Goal: Contribute content: Contribute content

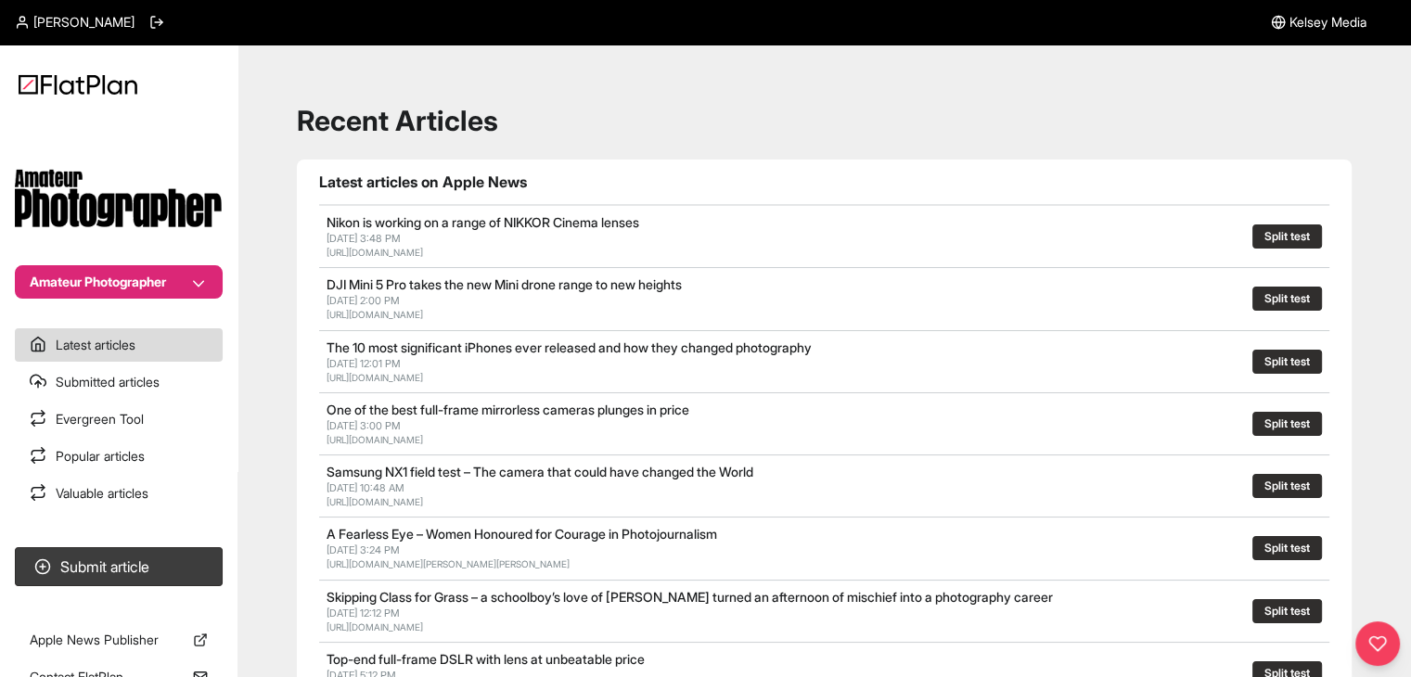
click at [174, 277] on button "Amateur Photographer" at bounding box center [119, 281] width 208 height 33
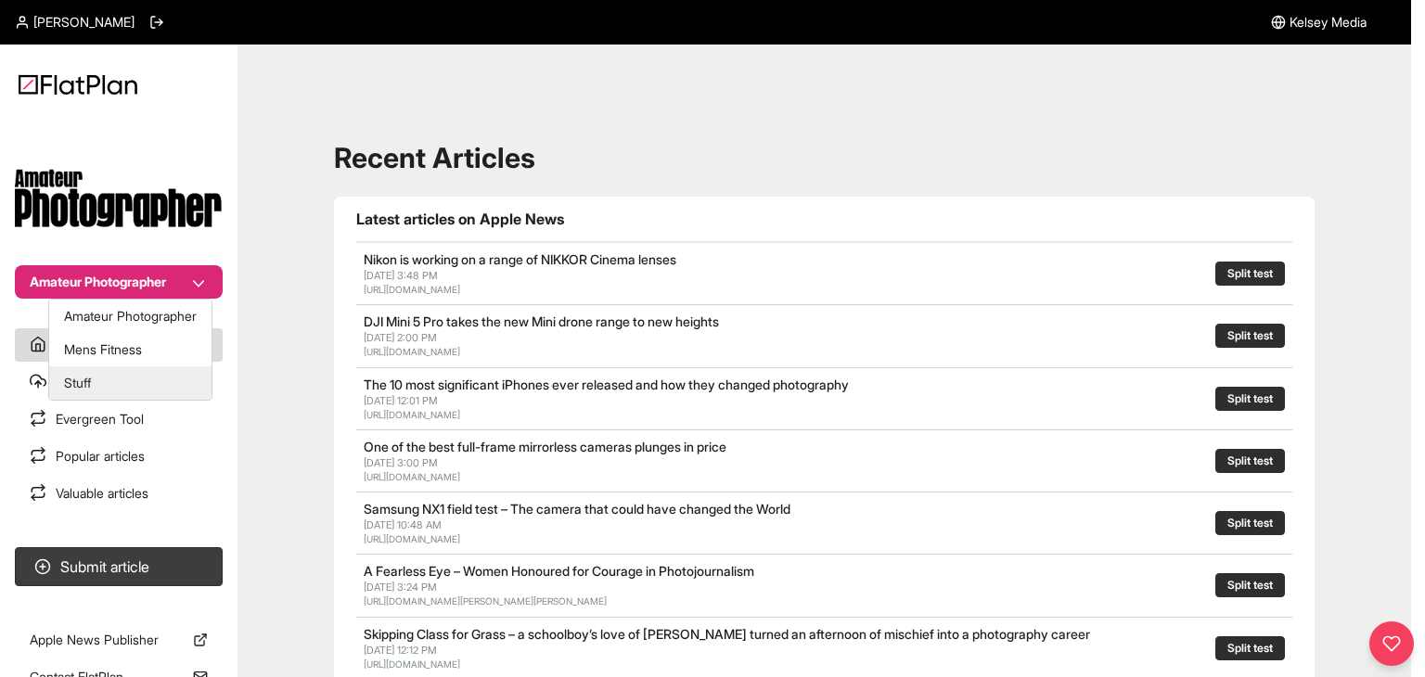
click at [155, 386] on button "Stuff" at bounding box center [130, 382] width 162 height 33
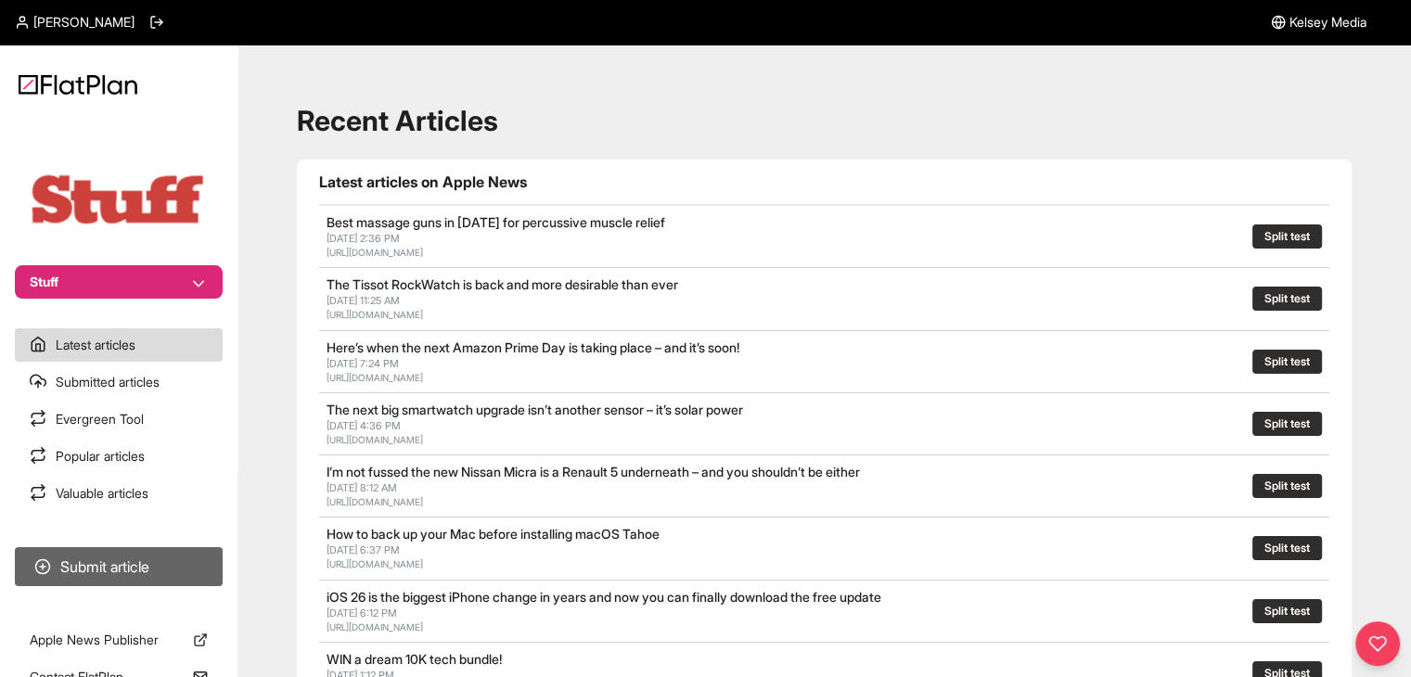
click at [197, 561] on button "Submit article" at bounding box center [119, 566] width 208 height 39
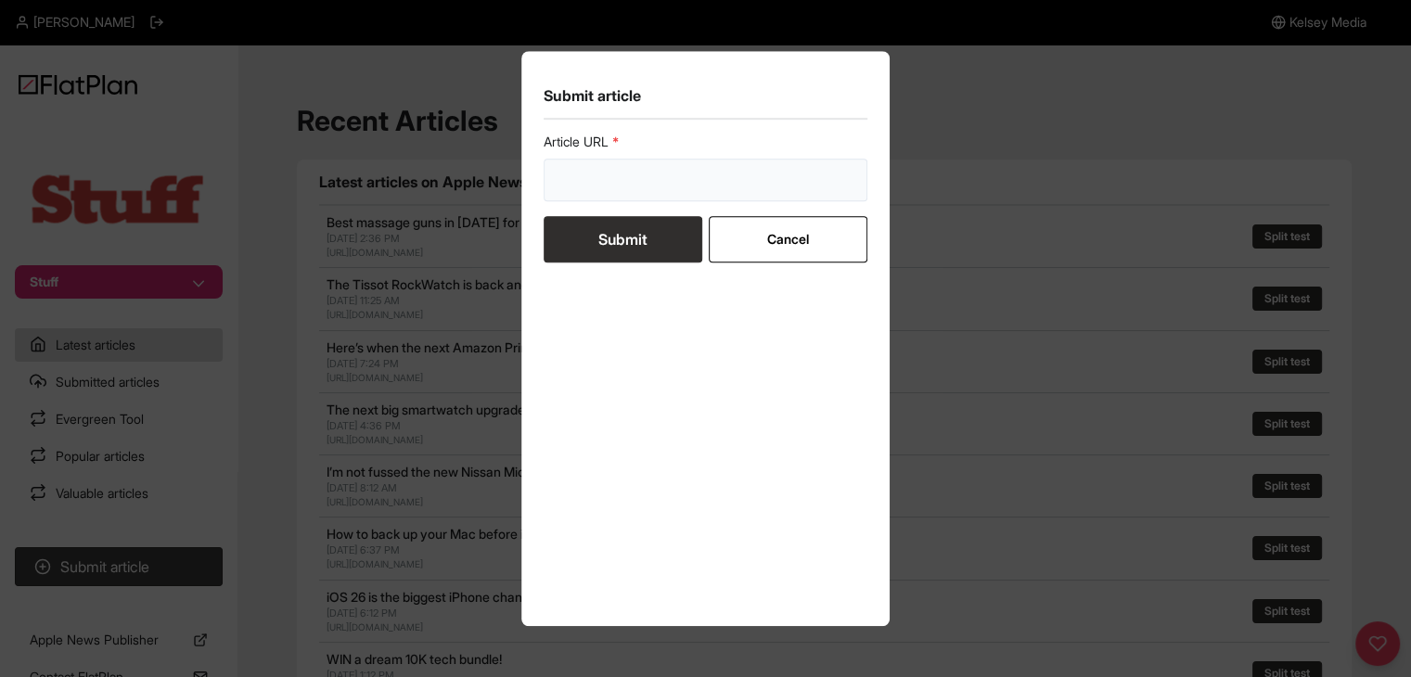
click at [583, 195] on input "url" at bounding box center [706, 180] width 325 height 43
paste input "[URL][DOMAIN_NAME]"
type input "[URL][DOMAIN_NAME]"
drag, startPoint x: 597, startPoint y: 238, endPoint x: 701, endPoint y: 247, distance: 105.2
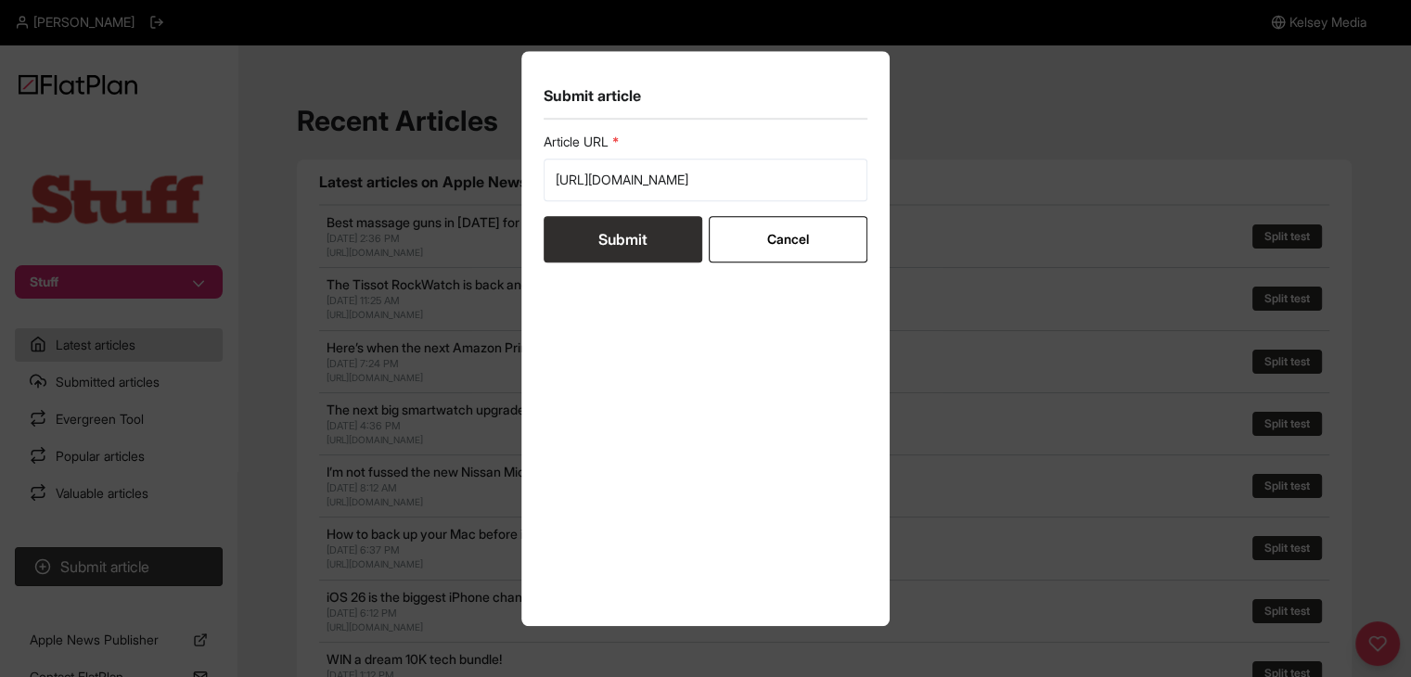
click at [598, 238] on button "Submit" at bounding box center [623, 239] width 159 height 46
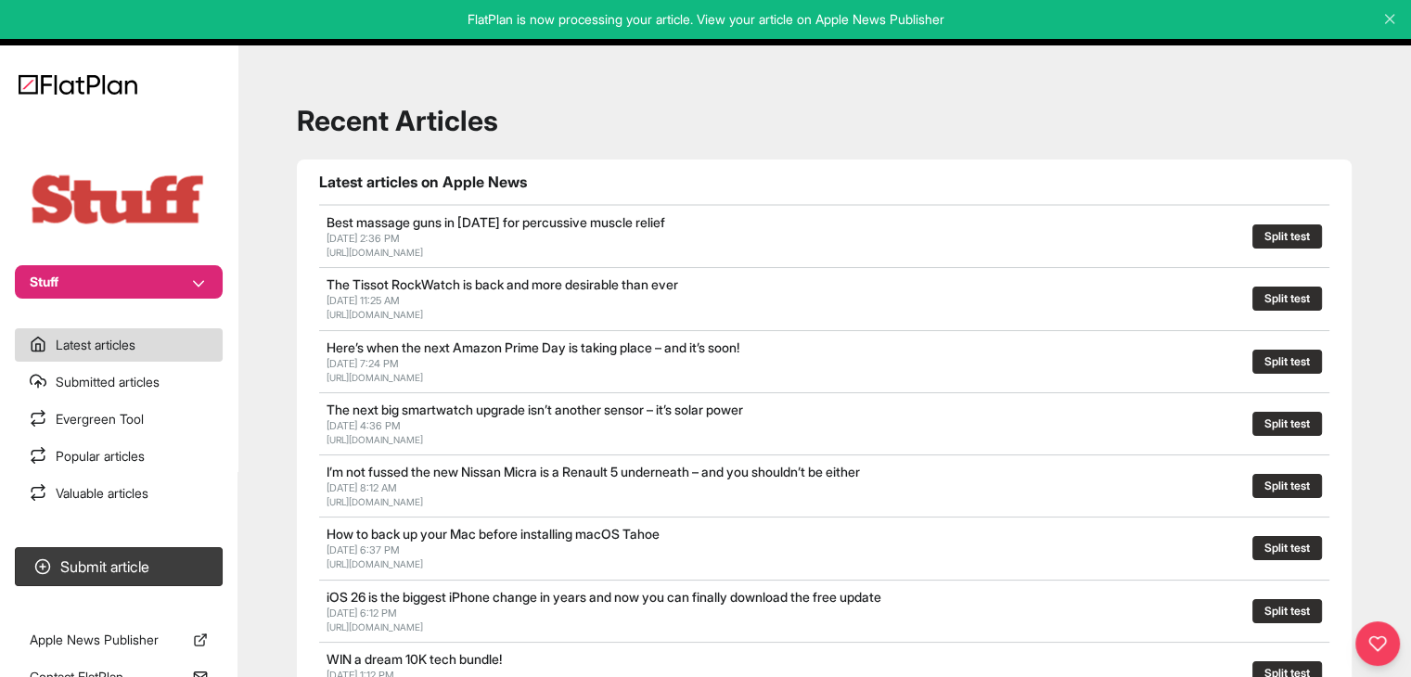
click at [202, 294] on button "Stuff" at bounding box center [119, 281] width 208 height 33
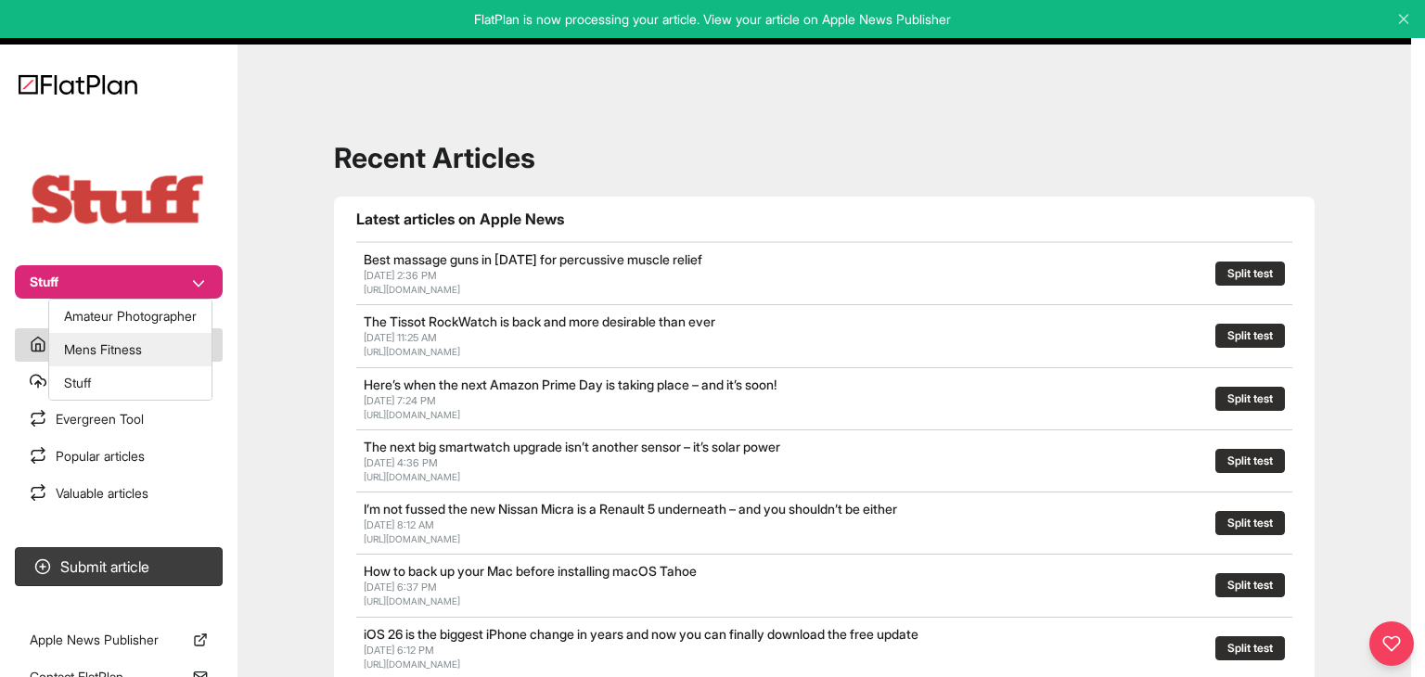
click at [193, 343] on button "Mens Fitness" at bounding box center [130, 349] width 162 height 33
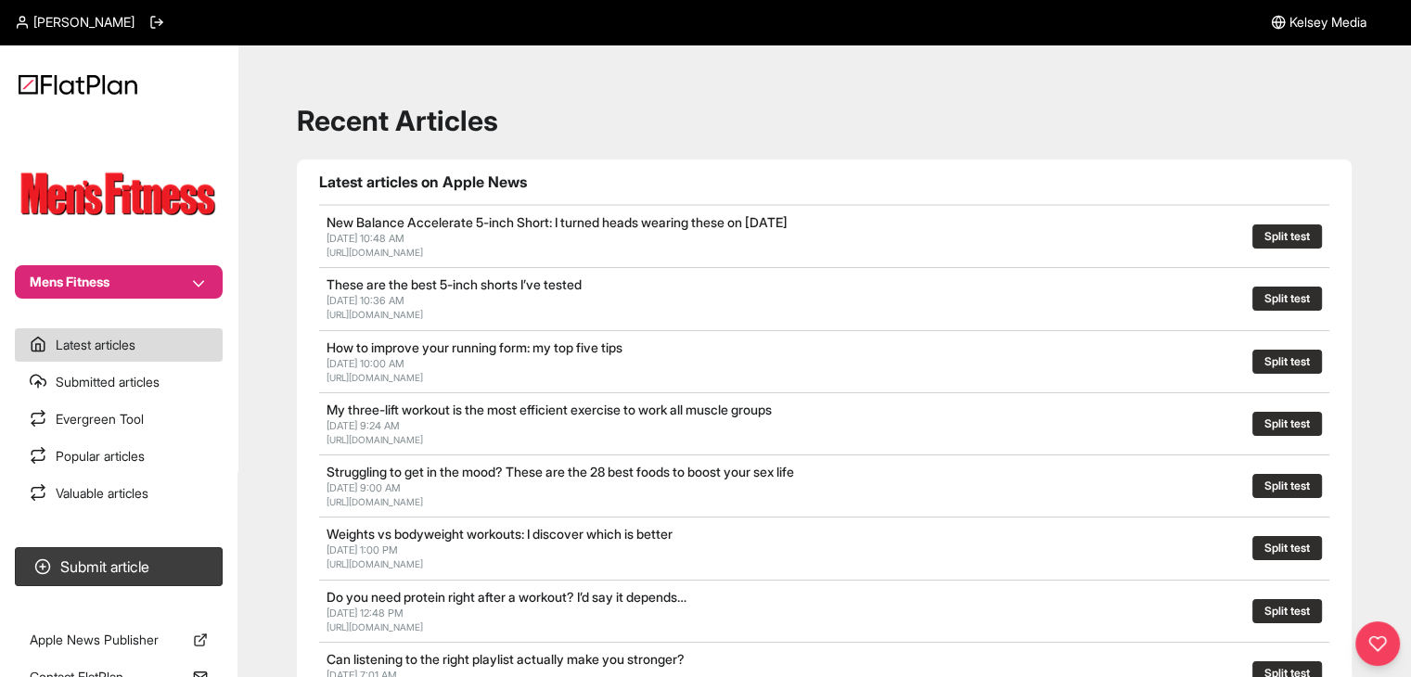
click at [200, 282] on button "Mens Fitness" at bounding box center [119, 281] width 208 height 33
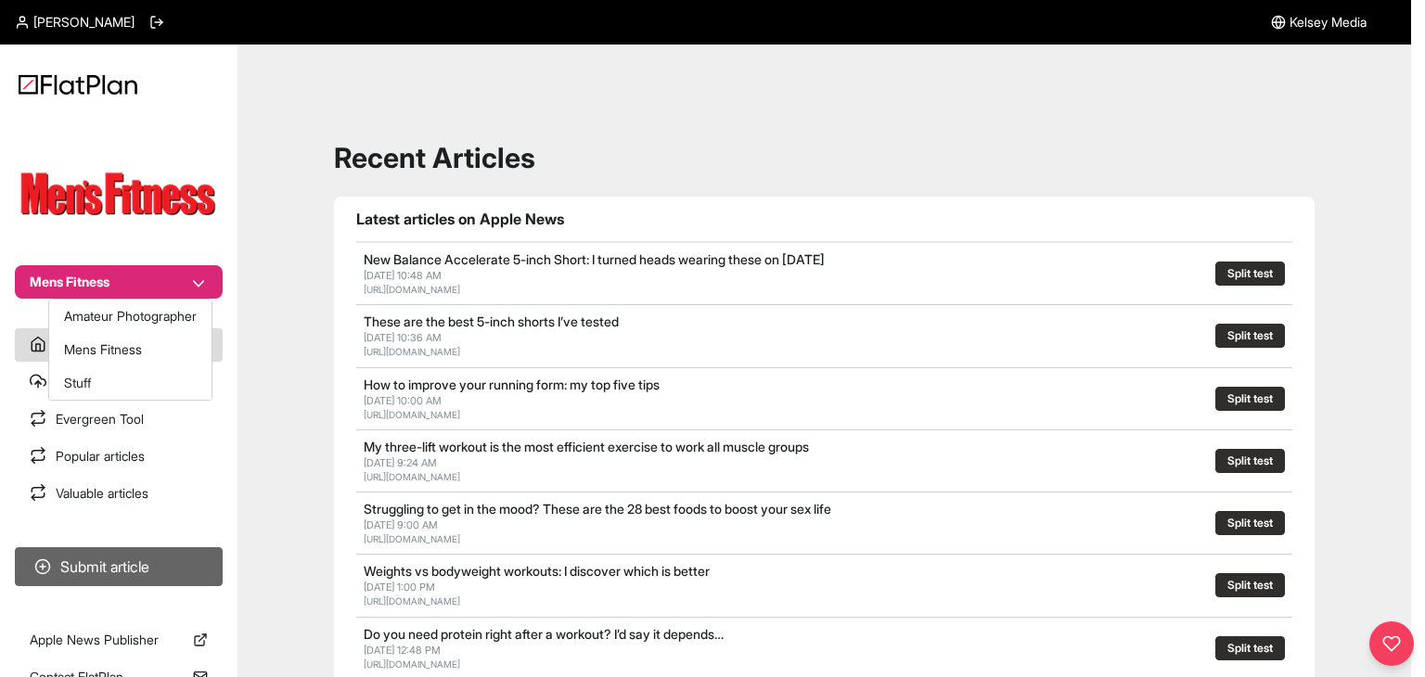
click at [169, 576] on nav "Mens Fitness Latest articles Submitted articles Evergreen Tool Popular articles…" at bounding box center [119, 338] width 238 height 677
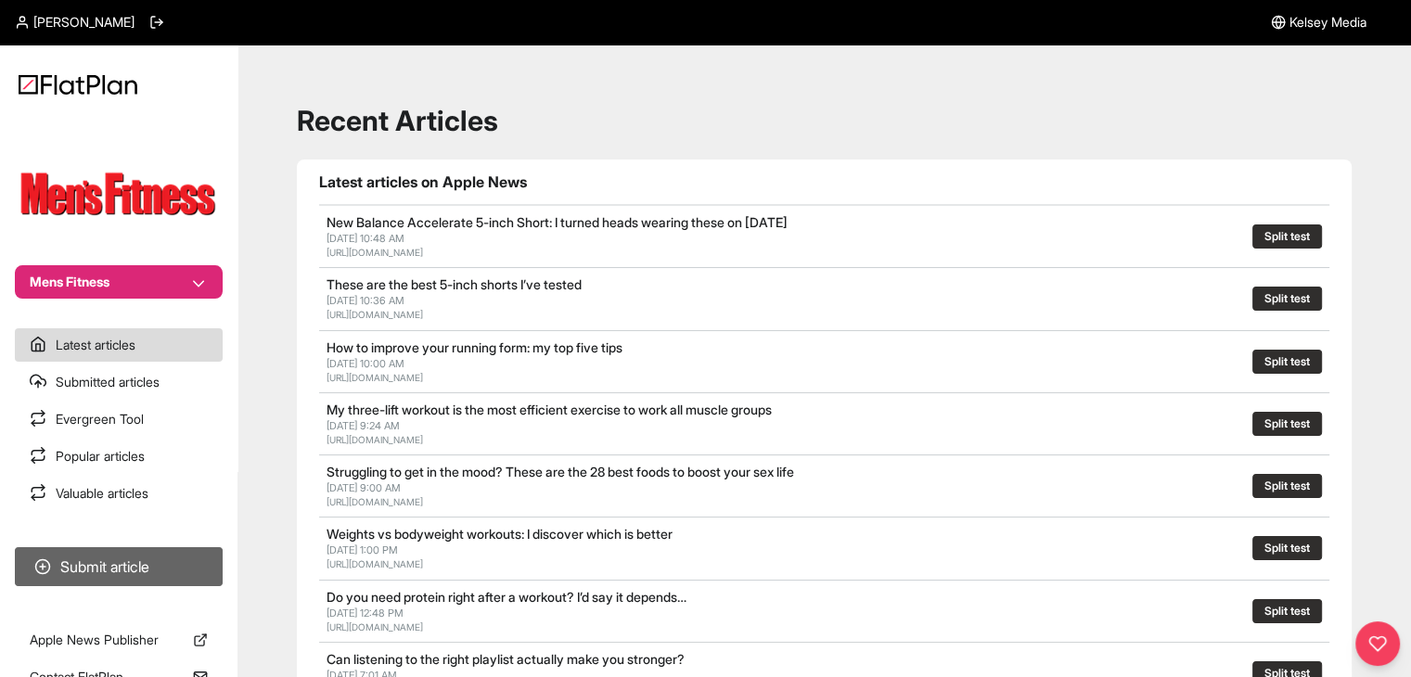
click at [170, 565] on button "Submit article" at bounding box center [119, 566] width 208 height 39
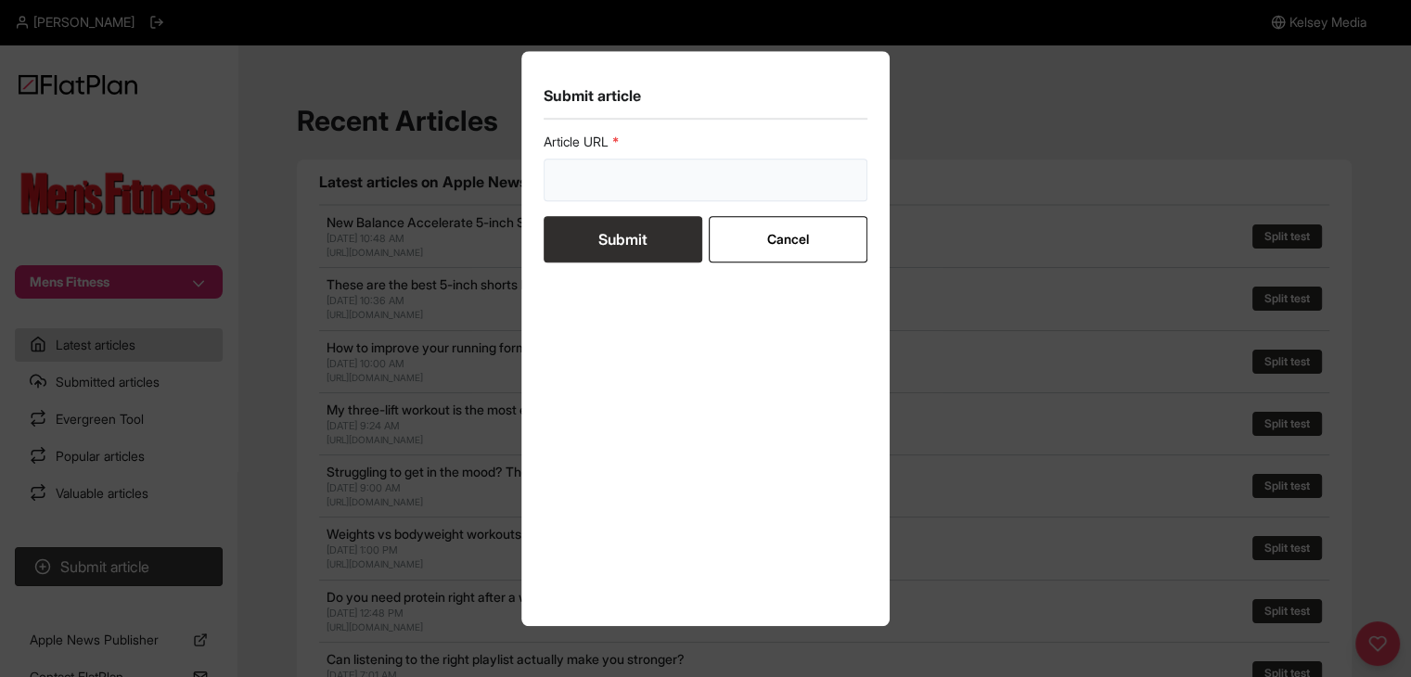
click at [697, 194] on input "url" at bounding box center [706, 180] width 325 height 43
paste input "[URL][DOMAIN_NAME]"
type input "[URL][DOMAIN_NAME]"
drag, startPoint x: 657, startPoint y: 242, endPoint x: 666, endPoint y: 187, distance: 55.5
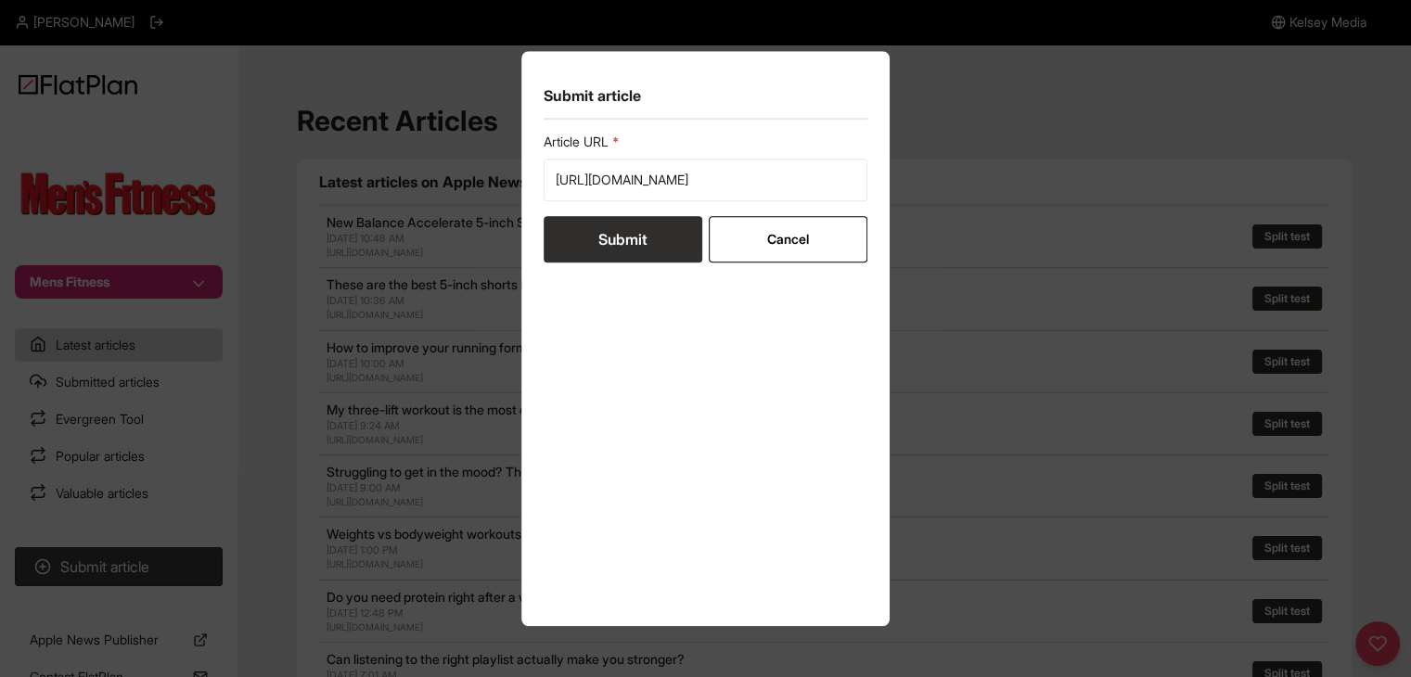
click at [657, 242] on button "Submit" at bounding box center [623, 239] width 159 height 46
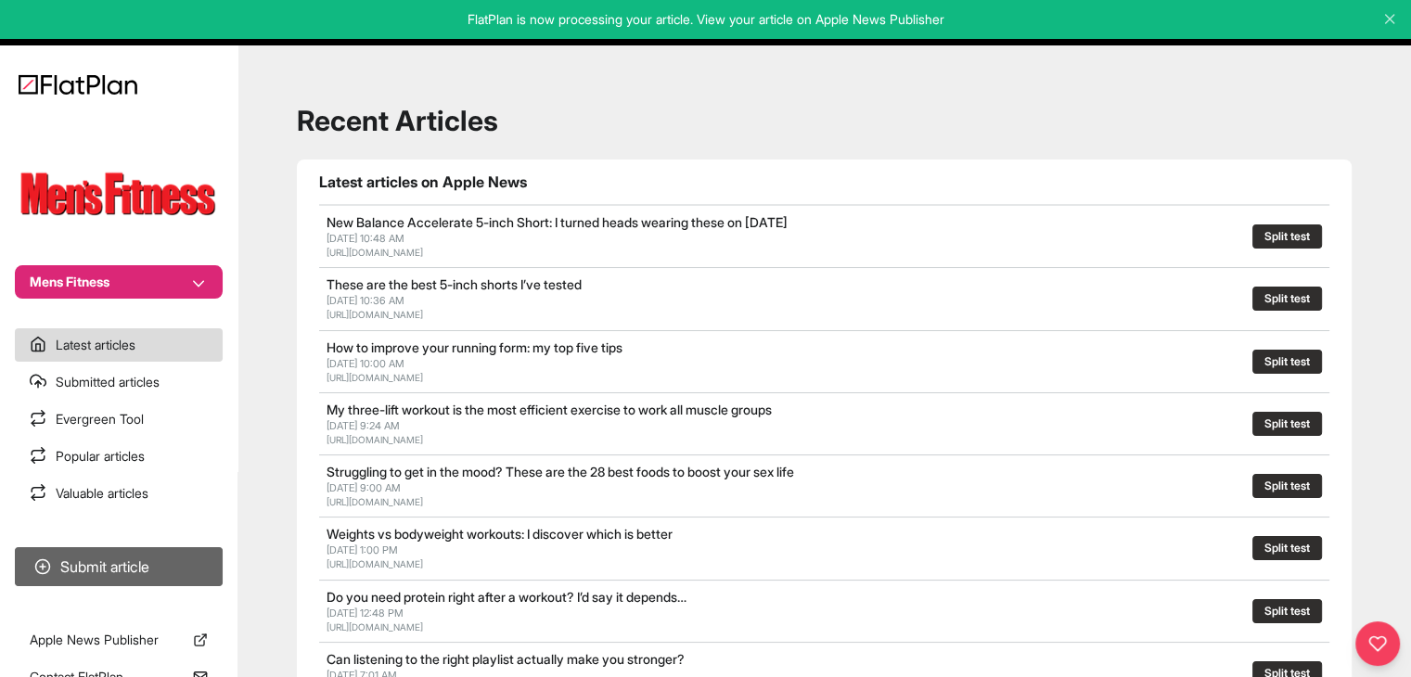
click at [208, 559] on button "Submit article" at bounding box center [119, 566] width 208 height 39
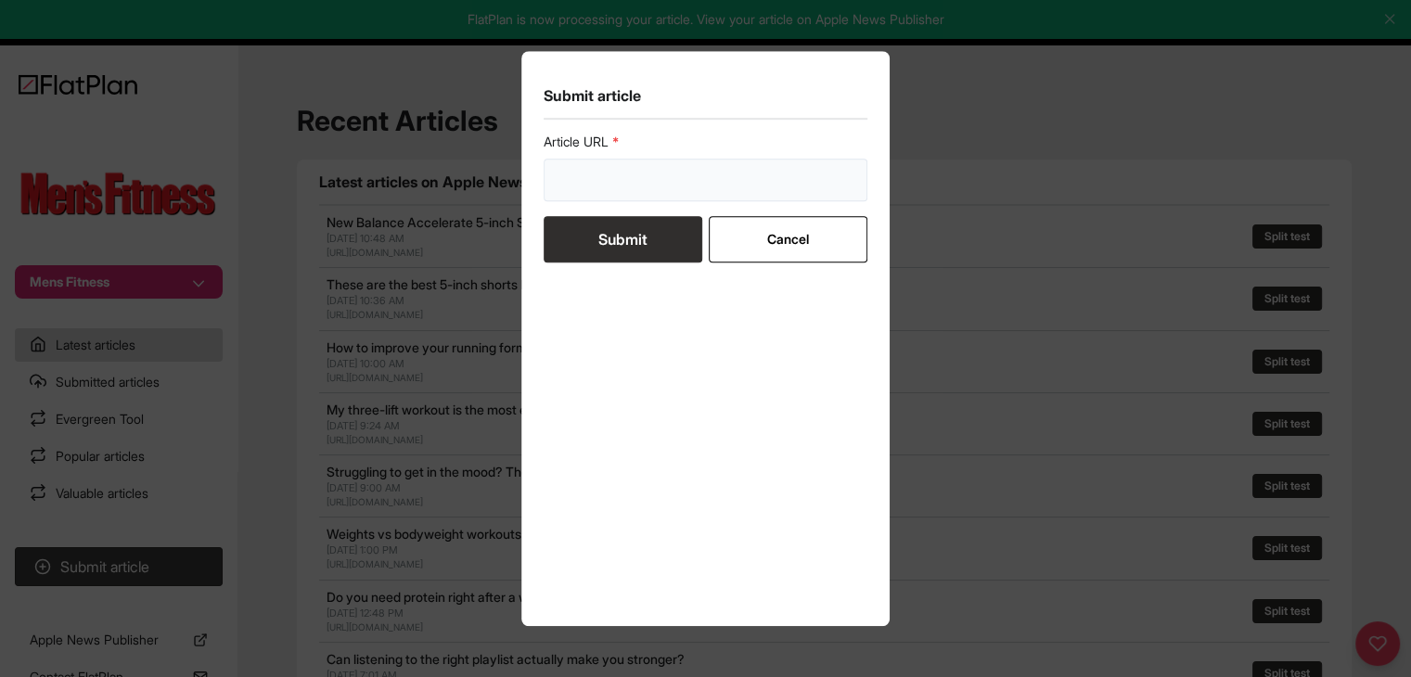
click at [615, 179] on input "url" at bounding box center [706, 180] width 325 height 43
paste input "[URL][DOMAIN_NAME]"
type input "[URL][DOMAIN_NAME]"
click at [616, 241] on button "Submit" at bounding box center [623, 239] width 159 height 46
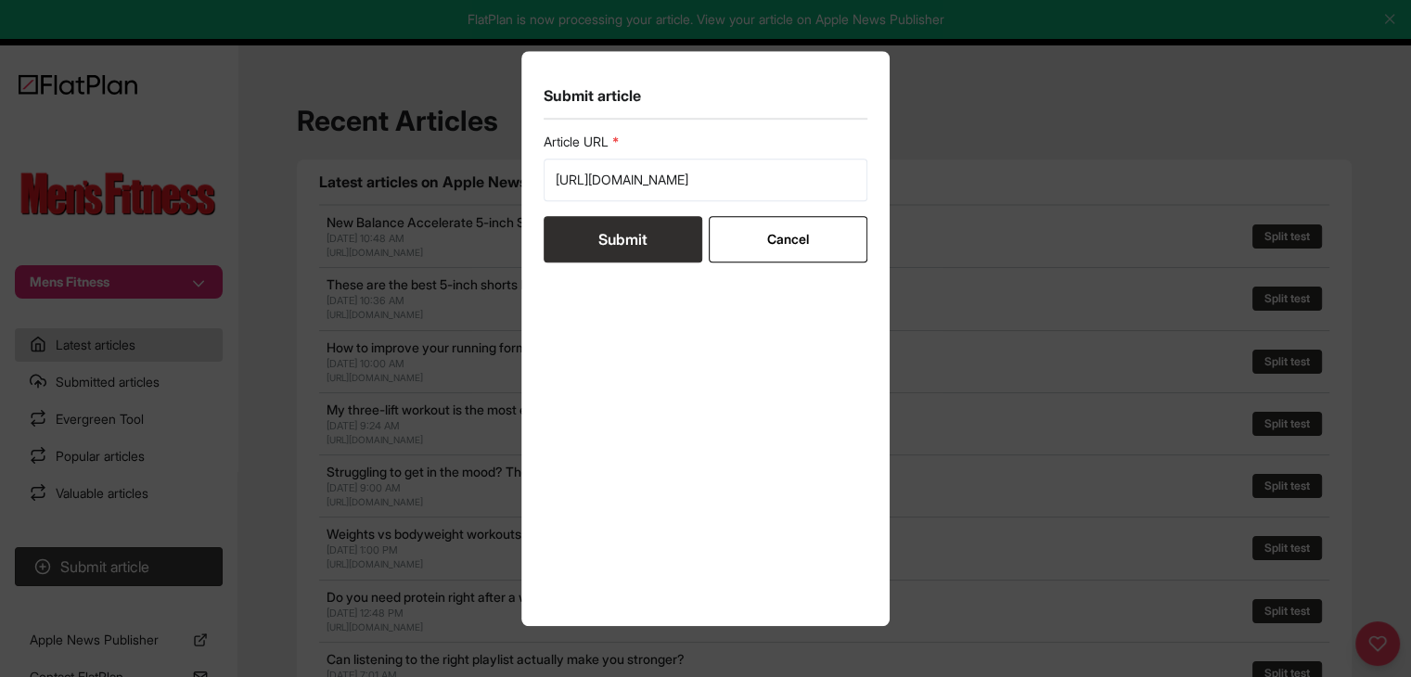
scroll to position [0, 0]
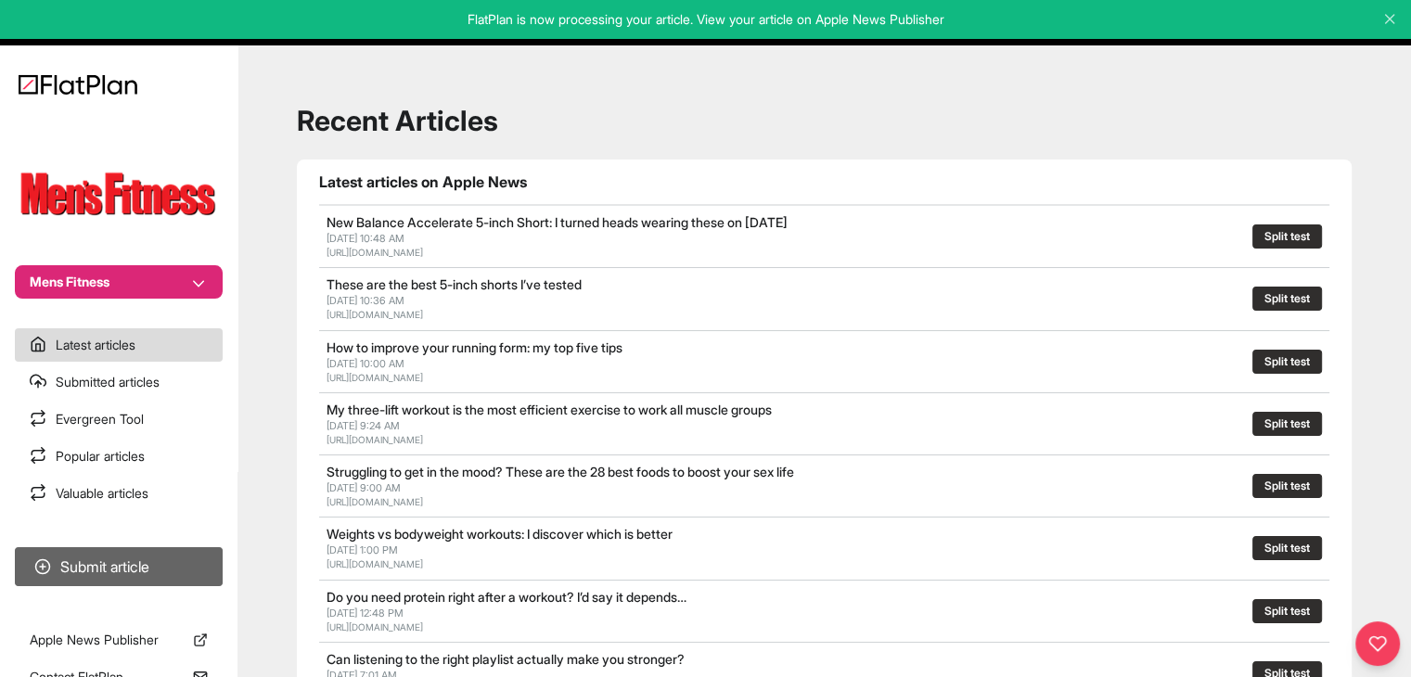
click at [164, 579] on button "Submit article" at bounding box center [119, 566] width 208 height 39
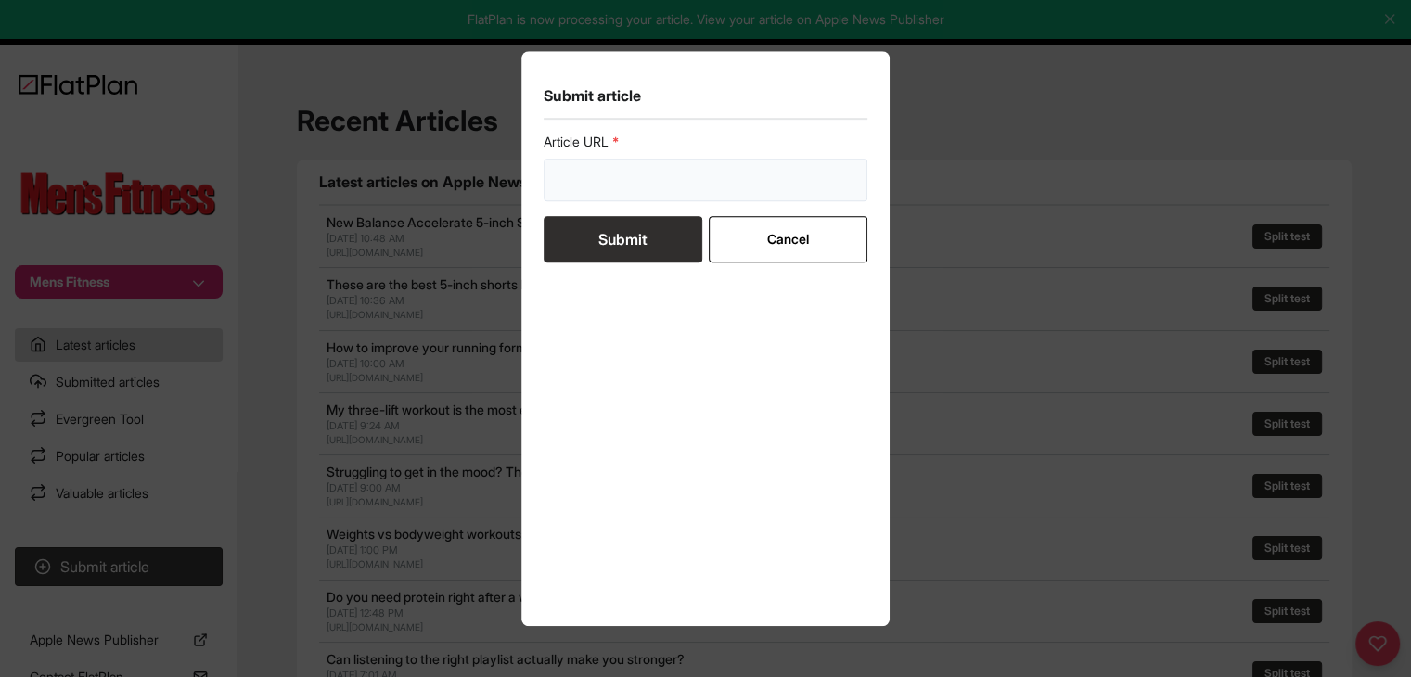
drag, startPoint x: 621, startPoint y: 161, endPoint x: 623, endPoint y: 185, distance: 24.3
click at [621, 161] on input "url" at bounding box center [706, 180] width 325 height 43
paste input "[URL][DOMAIN_NAME][PERSON_NAME]"
type input "[URL][DOMAIN_NAME][PERSON_NAME]"
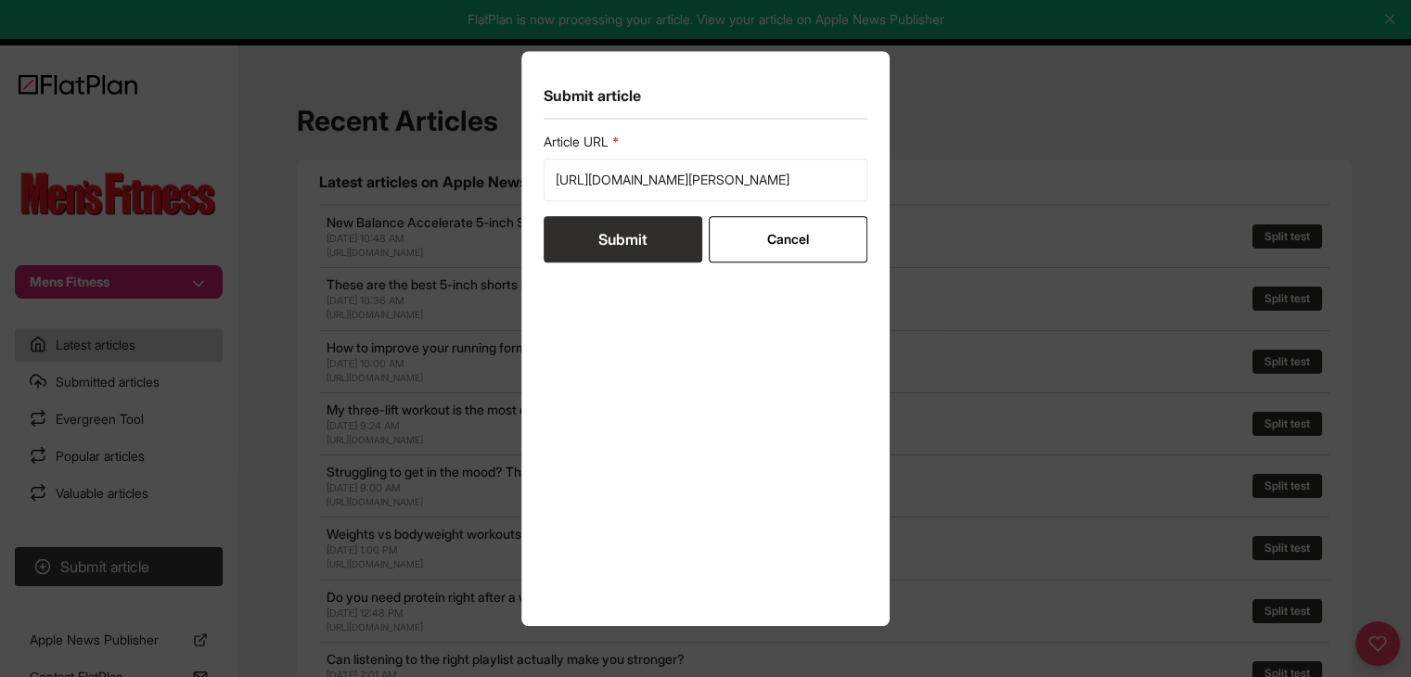
click at [631, 239] on button "Submit" at bounding box center [623, 239] width 159 height 46
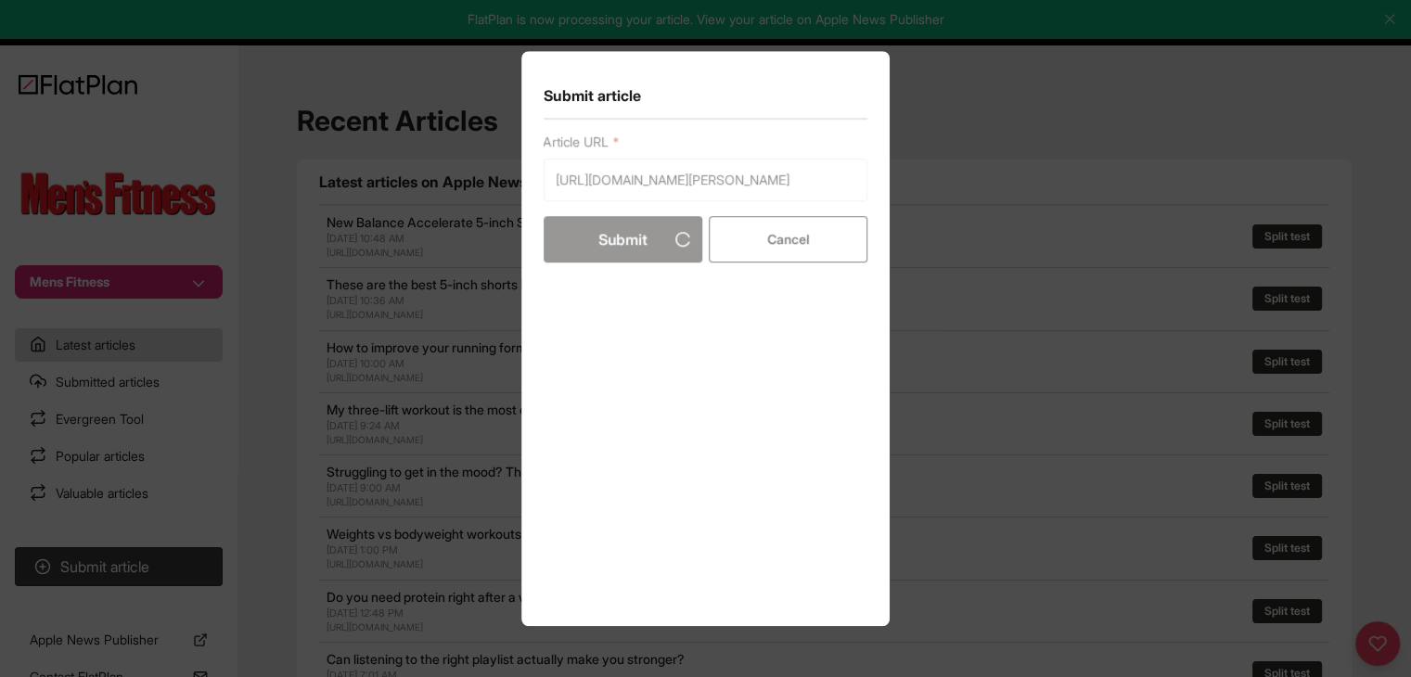
scroll to position [0, 0]
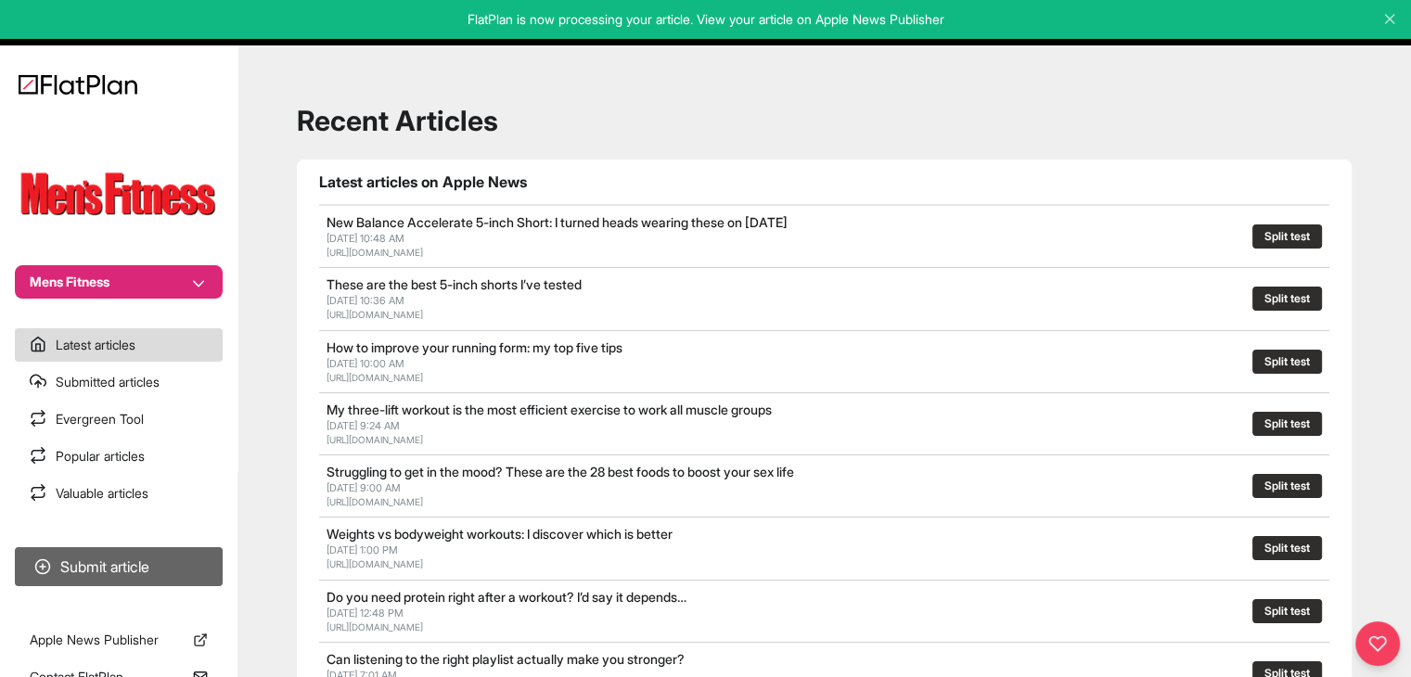
click at [209, 557] on button "Submit article" at bounding box center [119, 566] width 208 height 39
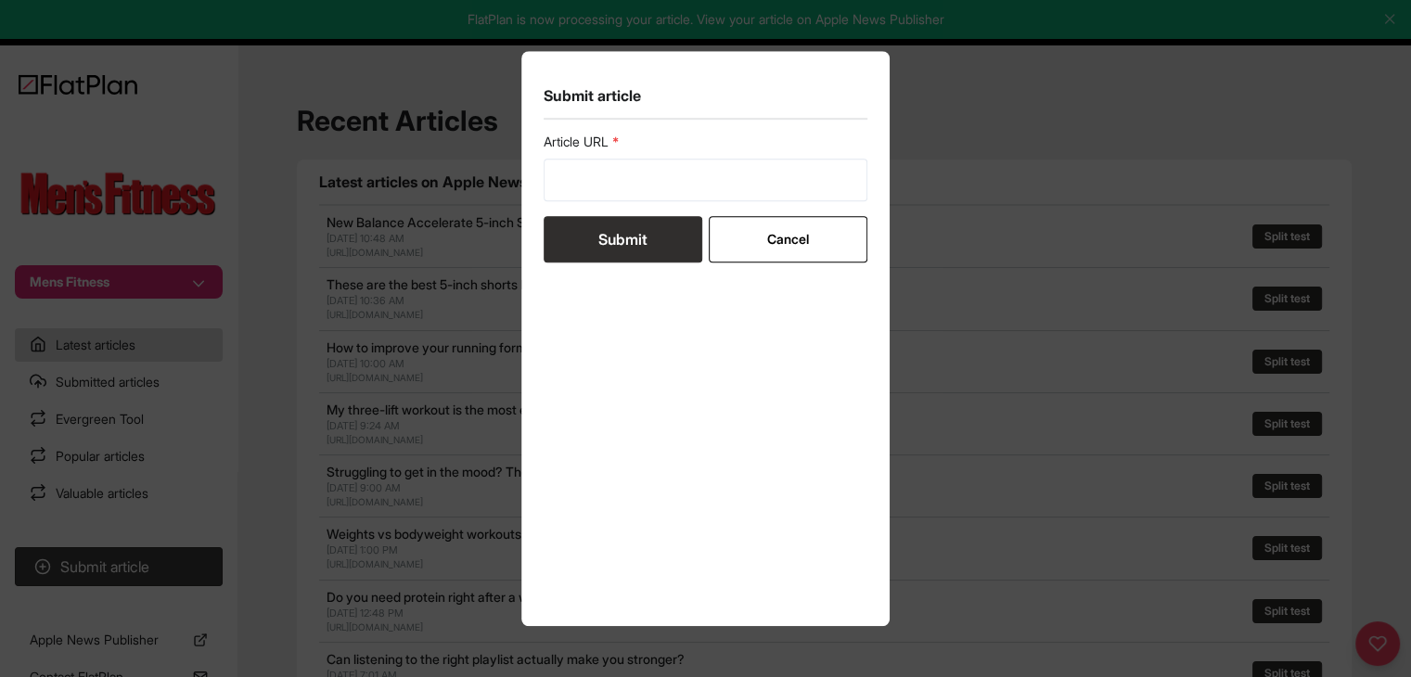
click at [752, 200] on form "Article URL Submit Cancel" at bounding box center [706, 198] width 325 height 130
drag, startPoint x: 745, startPoint y: 195, endPoint x: 670, endPoint y: 221, distance: 79.5
click at [744, 195] on input "url" at bounding box center [706, 180] width 325 height 43
click at [667, 175] on input "url" at bounding box center [706, 180] width 325 height 43
drag, startPoint x: 598, startPoint y: 170, endPoint x: 587, endPoint y: 165, distance: 11.2
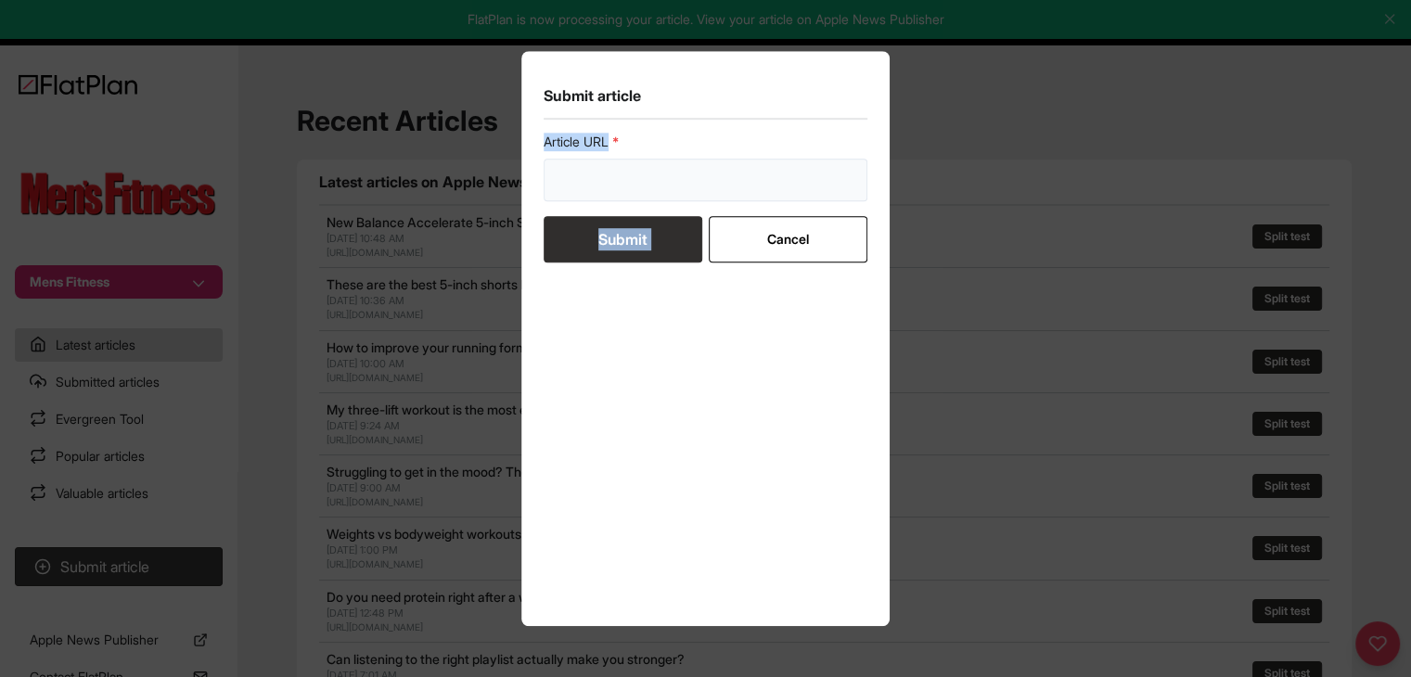
click at [596, 170] on input "url" at bounding box center [706, 180] width 325 height 43
drag, startPoint x: 692, startPoint y: 328, endPoint x: 689, endPoint y: 317, distance: 11.5
click at [691, 327] on div "Article URL Submit Cancel" at bounding box center [706, 368] width 325 height 471
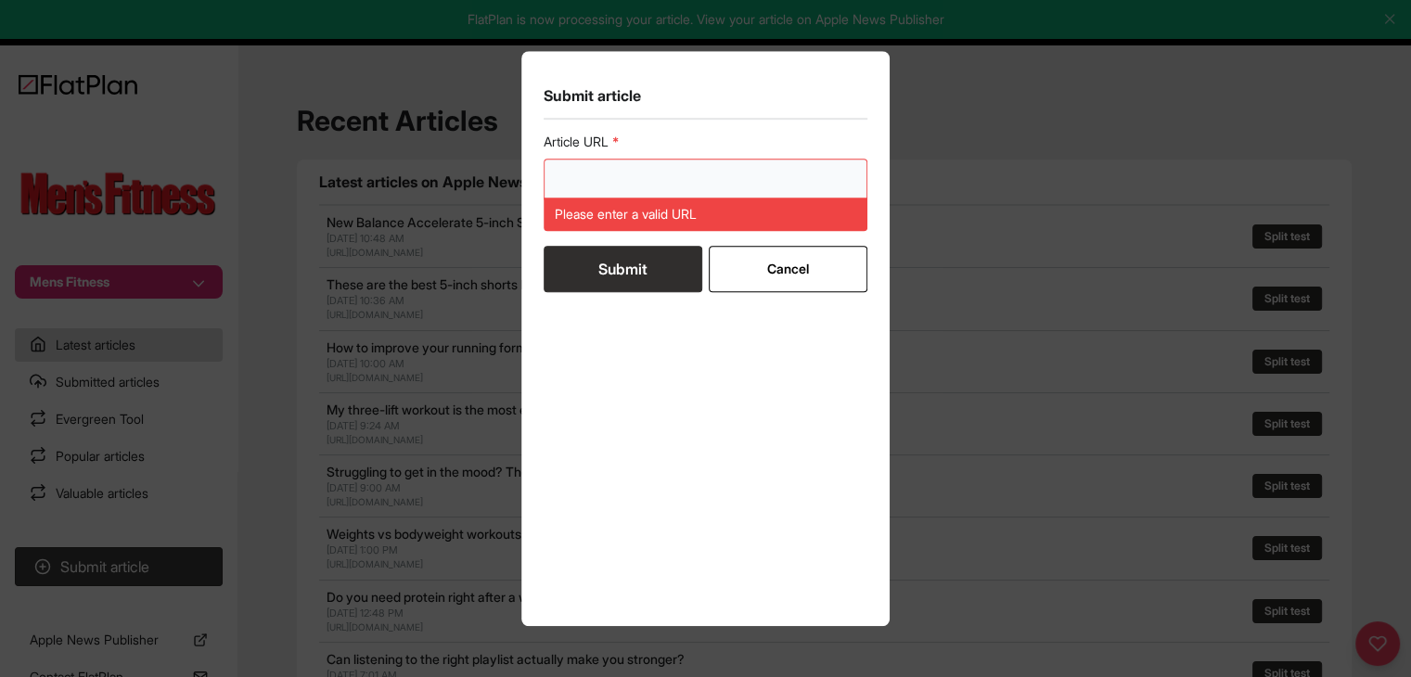
click at [653, 179] on input "url" at bounding box center [706, 180] width 325 height 43
paste input "[URL][DOMAIN_NAME]"
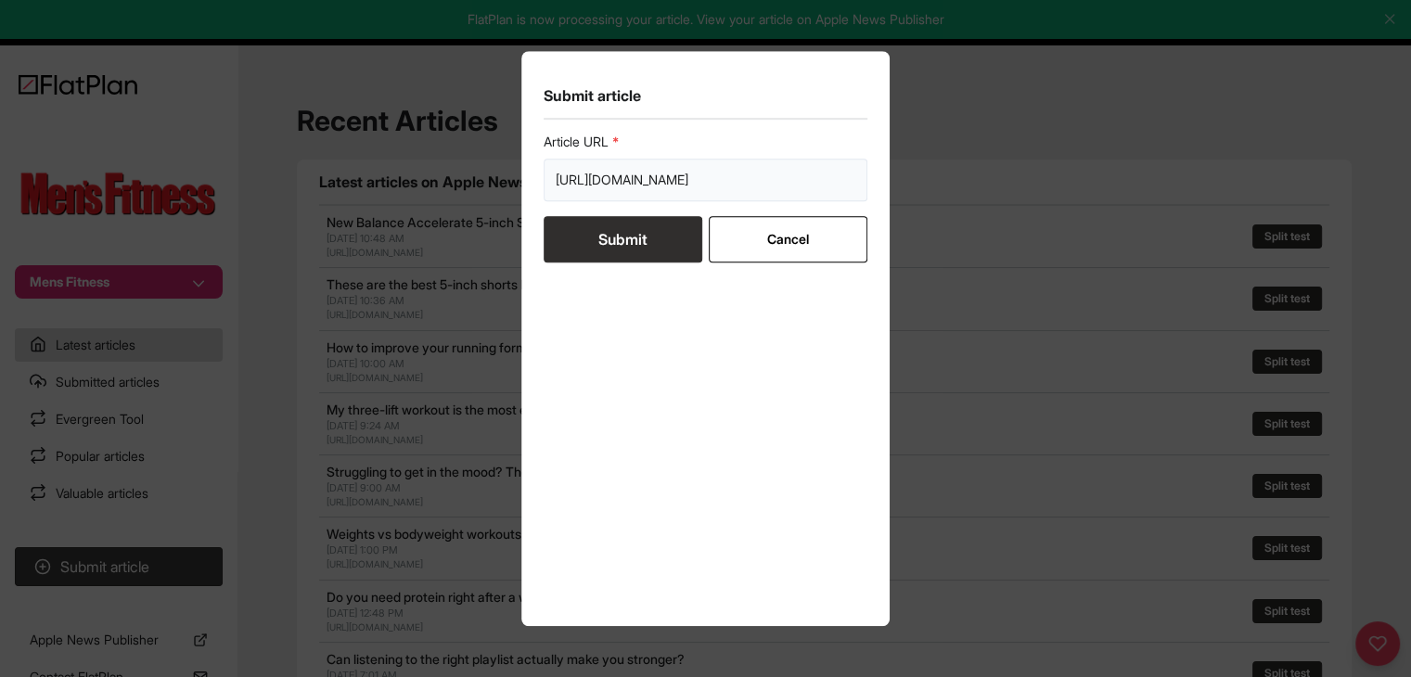
type input "[URL][DOMAIN_NAME]"
click at [636, 248] on button "Submit" at bounding box center [623, 239] width 159 height 46
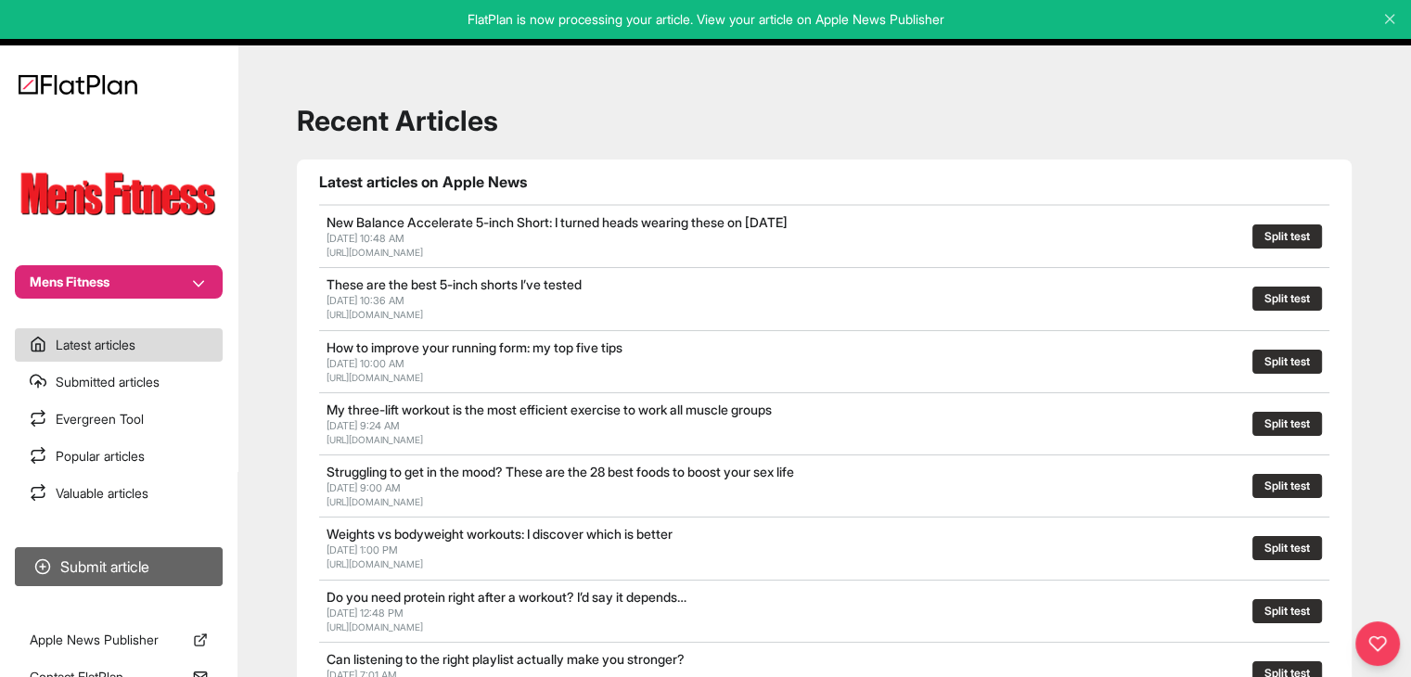
click at [82, 552] on button "Submit article" at bounding box center [119, 566] width 208 height 39
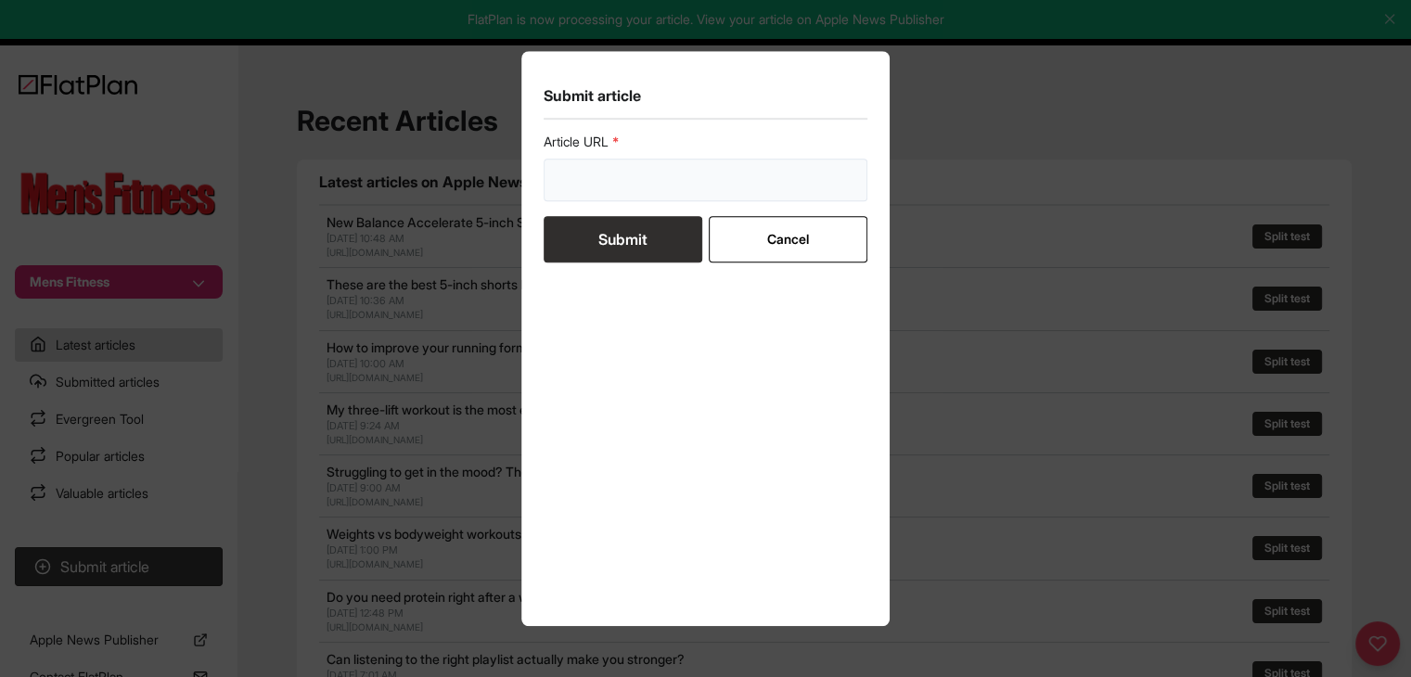
drag, startPoint x: 623, startPoint y: 161, endPoint x: 622, endPoint y: 171, distance: 9.3
click at [623, 163] on input "url" at bounding box center [706, 180] width 325 height 43
paste input "[URL][DOMAIN_NAME]"
type input "[URL][DOMAIN_NAME]"
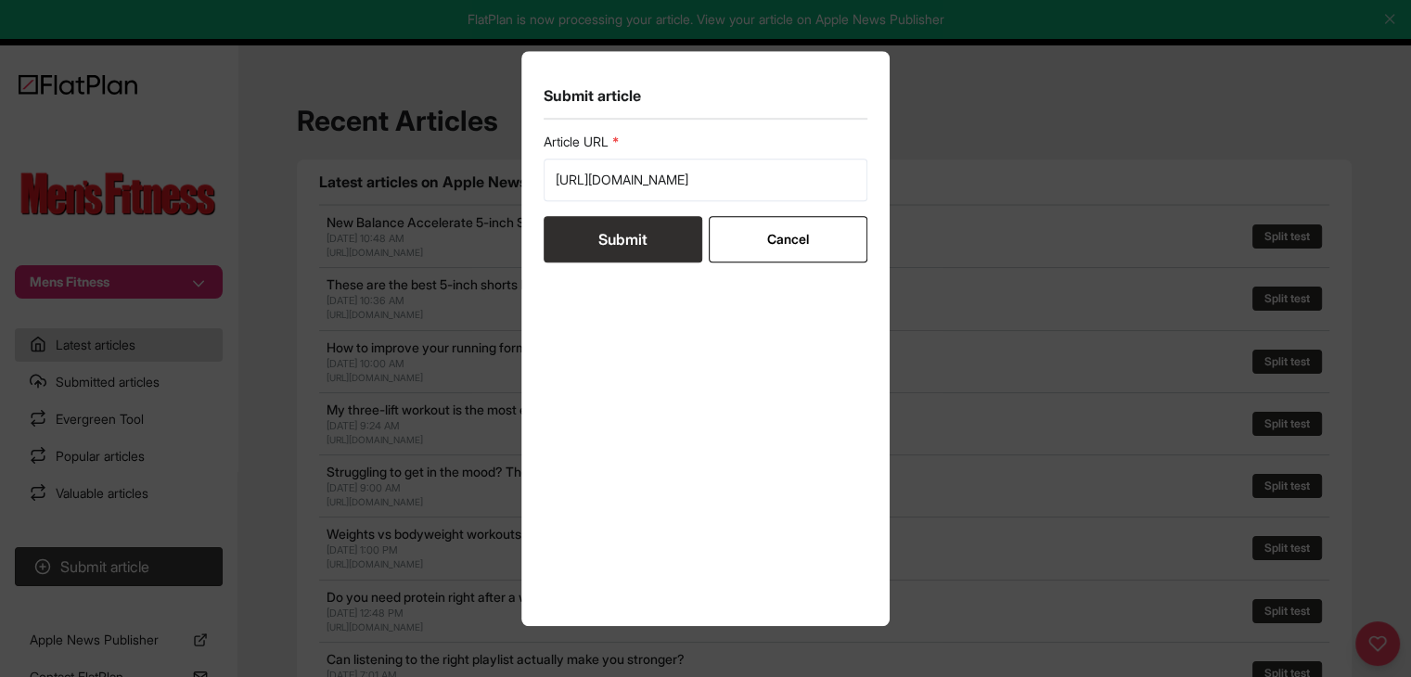
click at [610, 241] on button "Submit" at bounding box center [623, 239] width 159 height 46
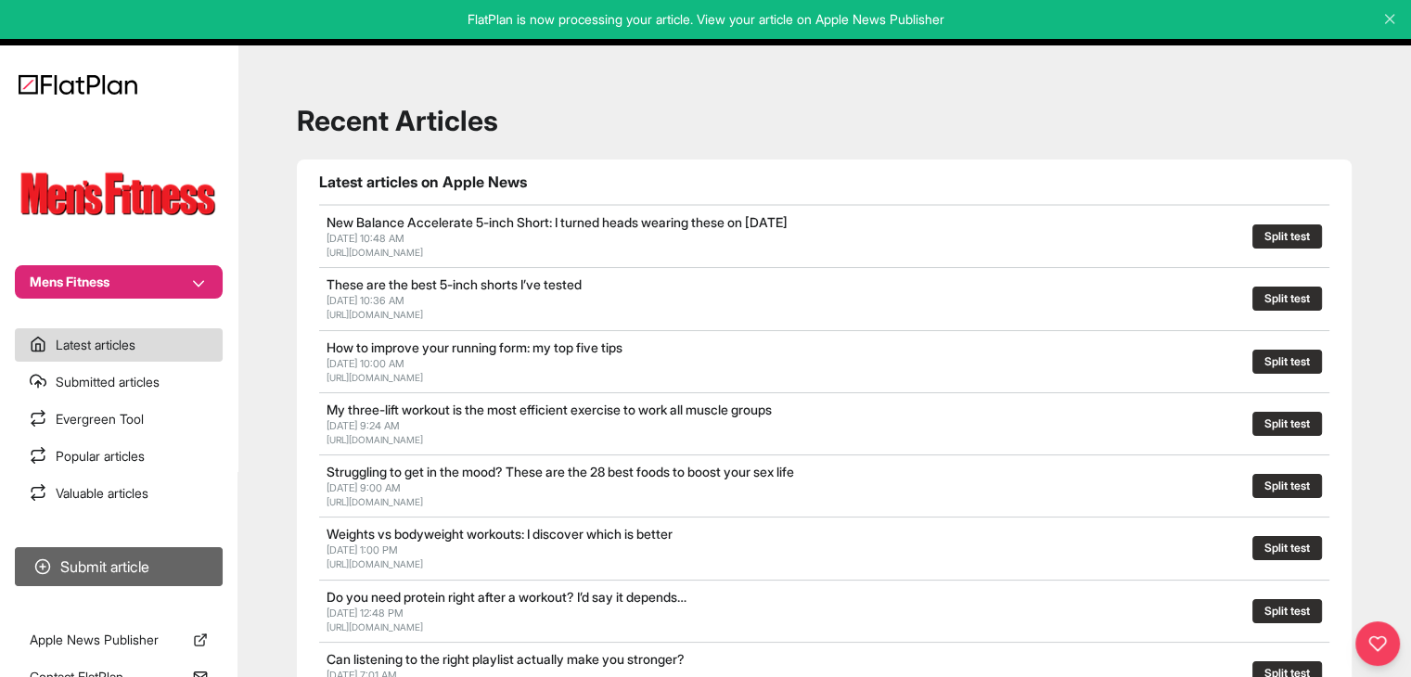
click at [184, 550] on button "Submit article" at bounding box center [119, 566] width 208 height 39
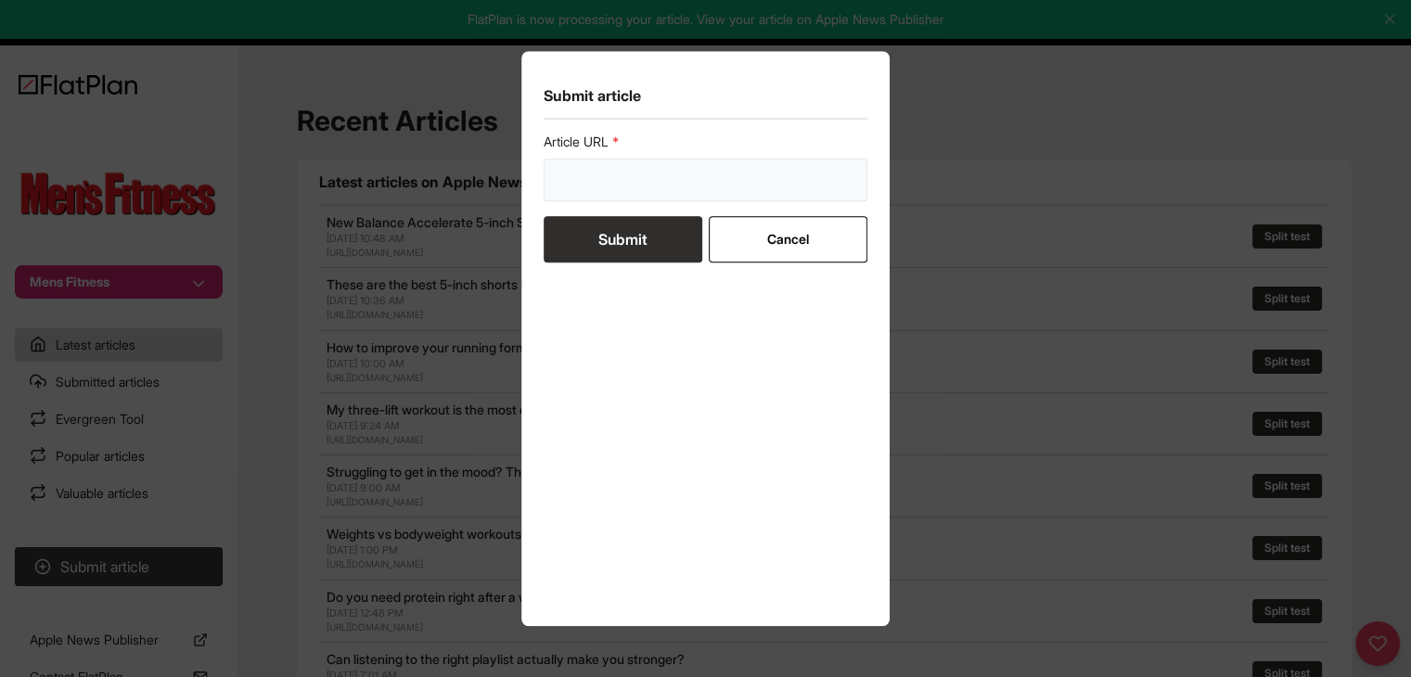
click at [690, 177] on input "url" at bounding box center [706, 180] width 325 height 43
paste input "[URL][DOMAIN_NAME]"
type input "[URL][DOMAIN_NAME]"
click at [627, 237] on button "Submit" at bounding box center [623, 239] width 159 height 46
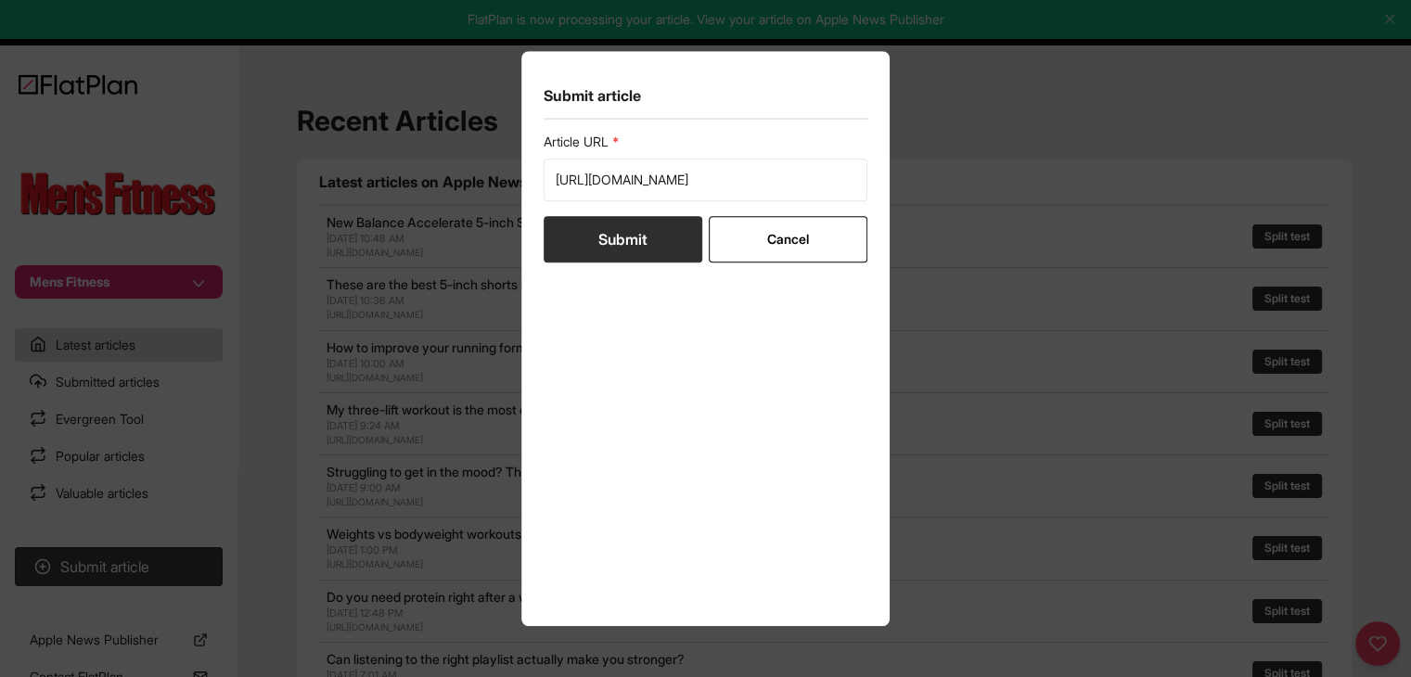
scroll to position [0, 0]
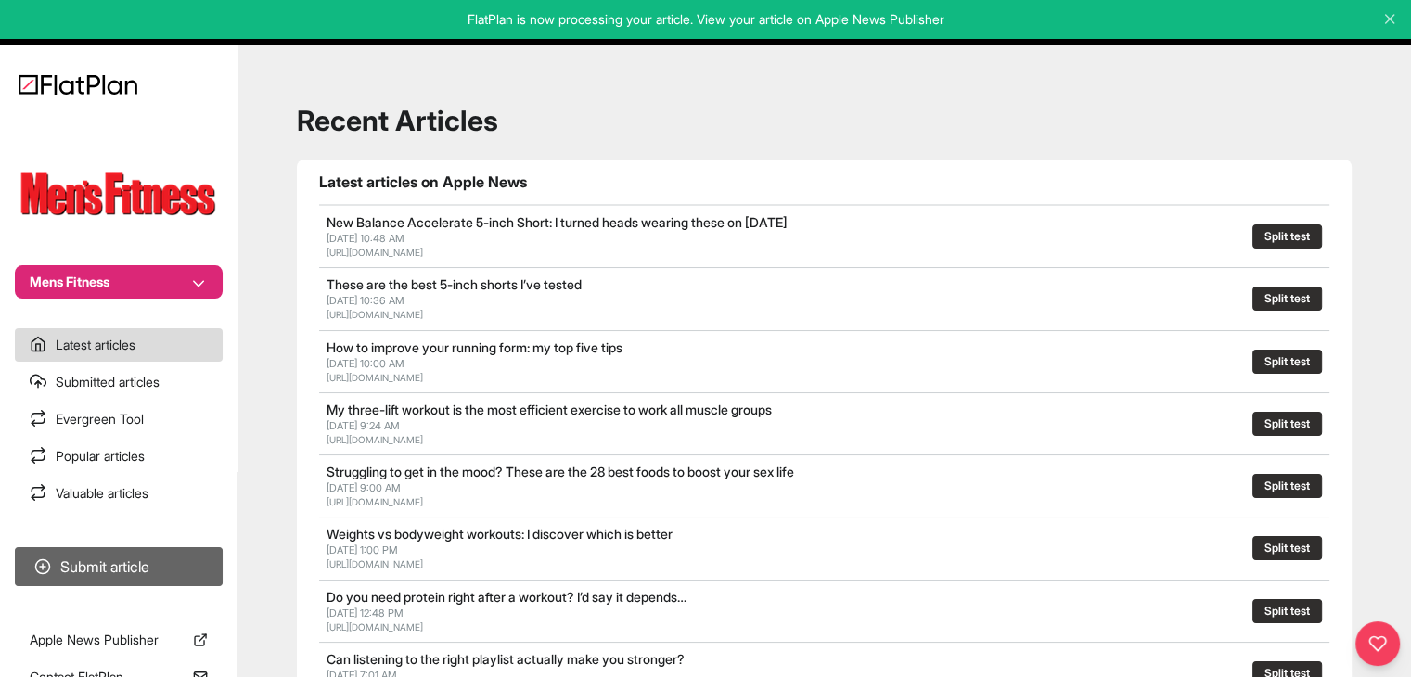
click at [143, 567] on button "Submit article" at bounding box center [119, 566] width 208 height 39
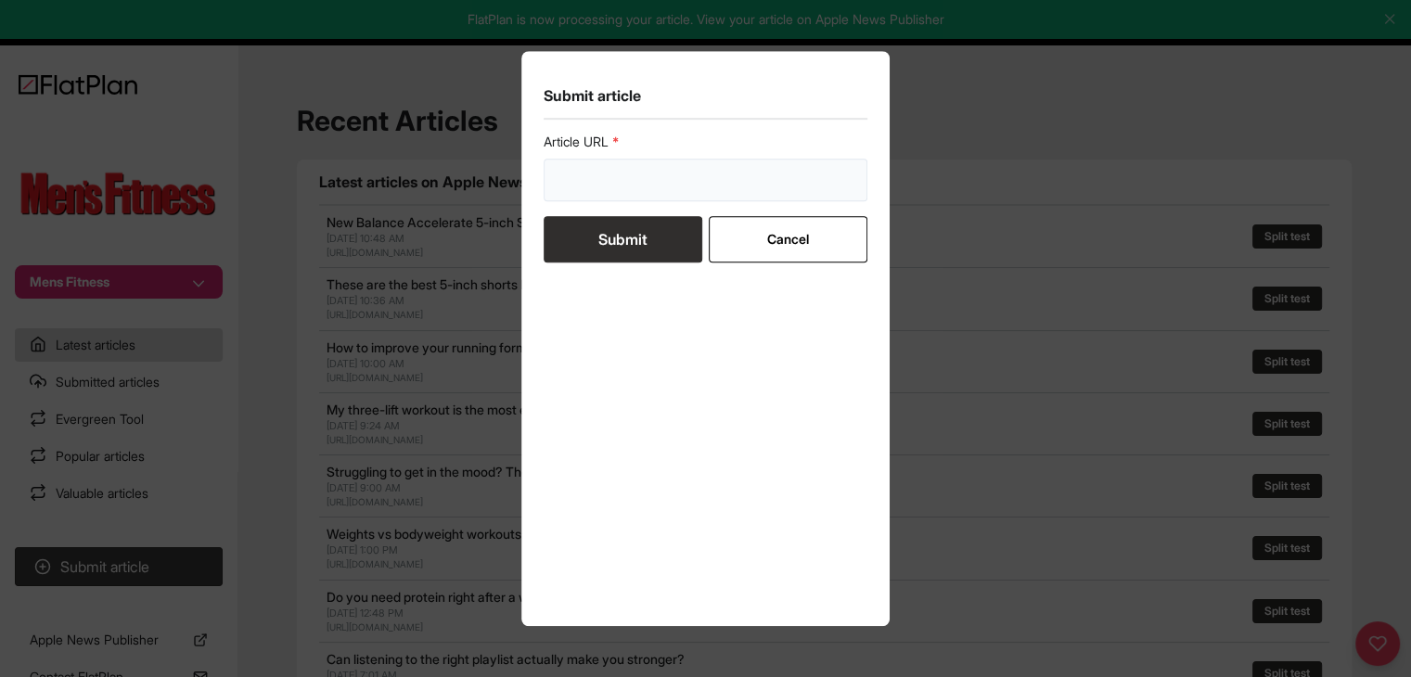
drag, startPoint x: 612, startPoint y: 174, endPoint x: 611, endPoint y: 208, distance: 34.3
click at [611, 174] on input "url" at bounding box center [706, 180] width 325 height 43
paste input "[URL][DOMAIN_NAME]"
type input "[URL][DOMAIN_NAME]"
click at [609, 231] on button "Submit" at bounding box center [623, 239] width 159 height 46
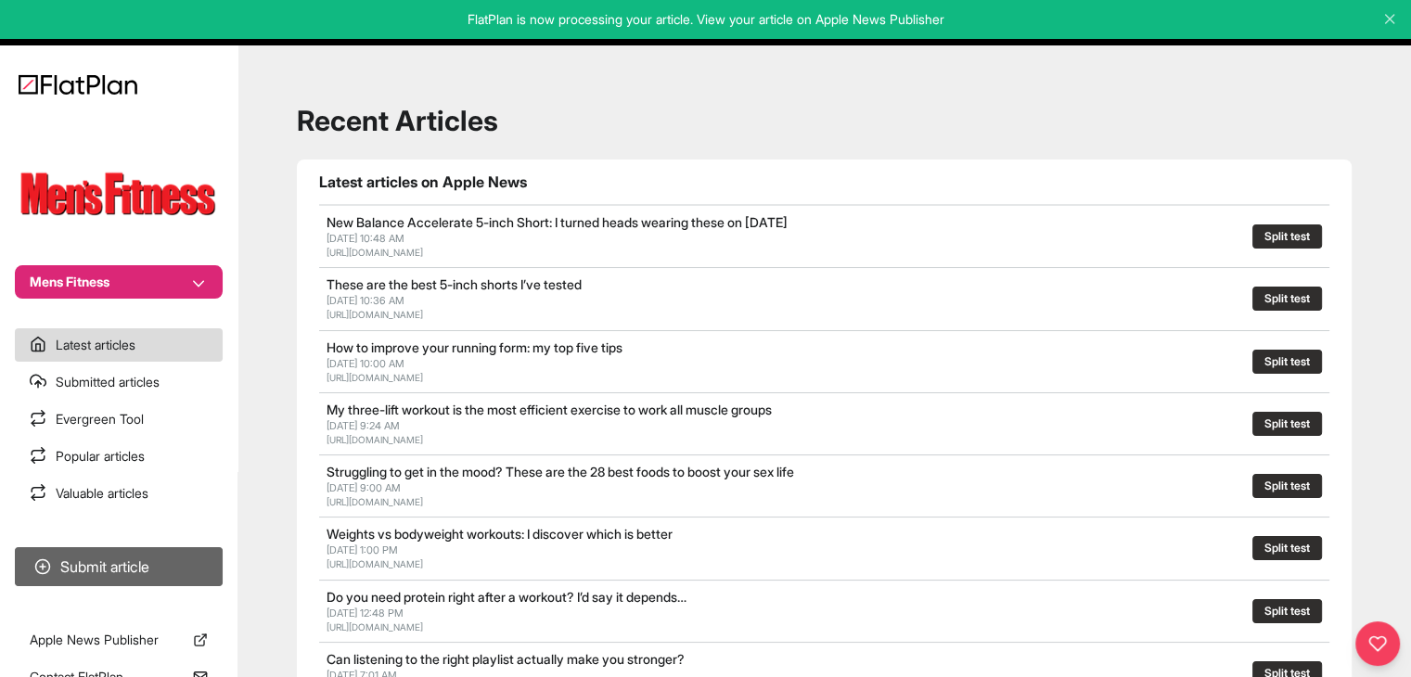
click at [157, 568] on button "Submit article" at bounding box center [119, 566] width 208 height 39
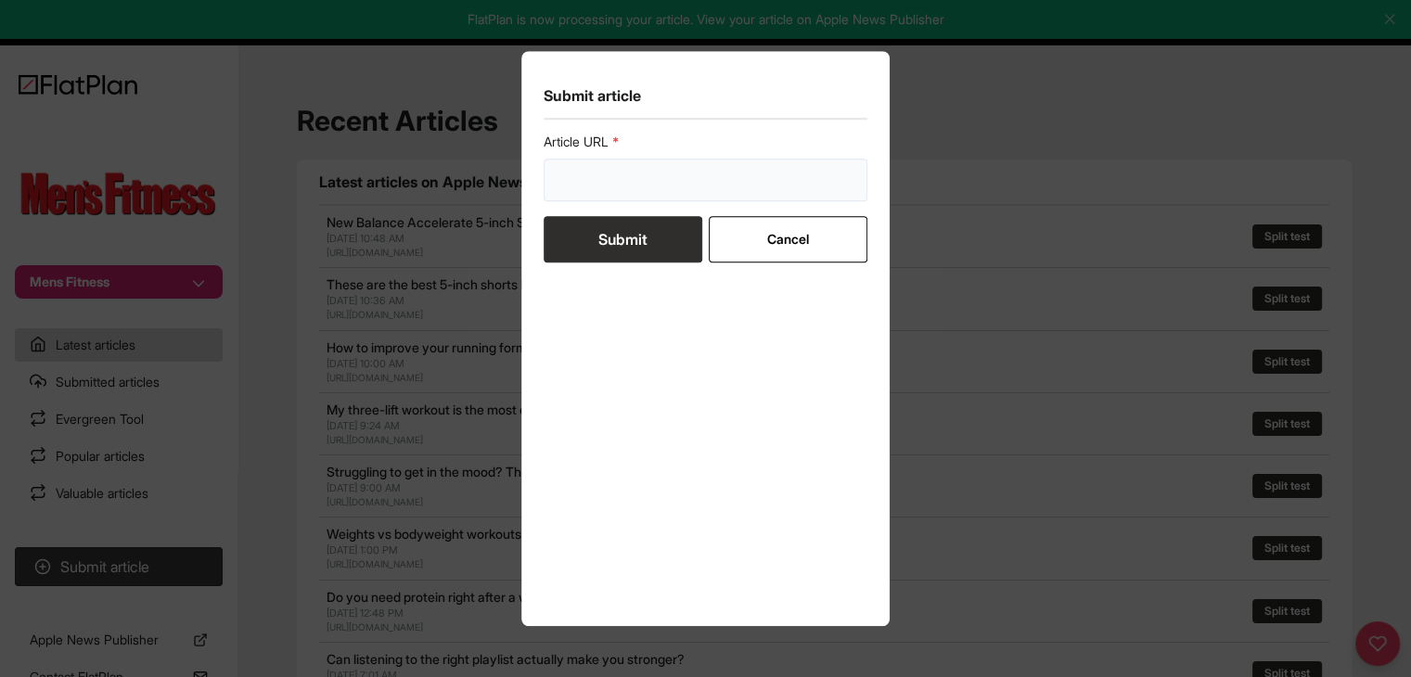
click at [668, 167] on input "url" at bounding box center [706, 180] width 325 height 43
paste input "[URL][DOMAIN_NAME]"
type input "[URL][DOMAIN_NAME]"
click at [649, 227] on button "Submit" at bounding box center [623, 239] width 159 height 46
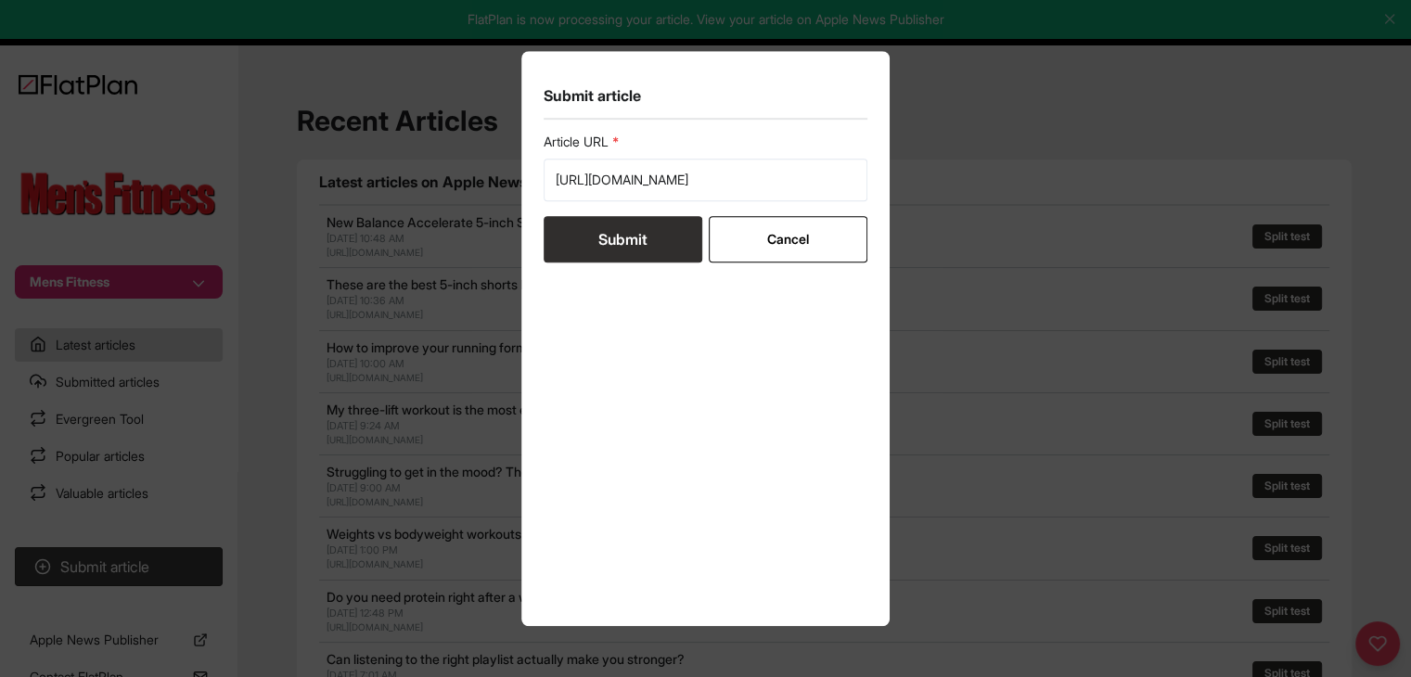
scroll to position [0, 0]
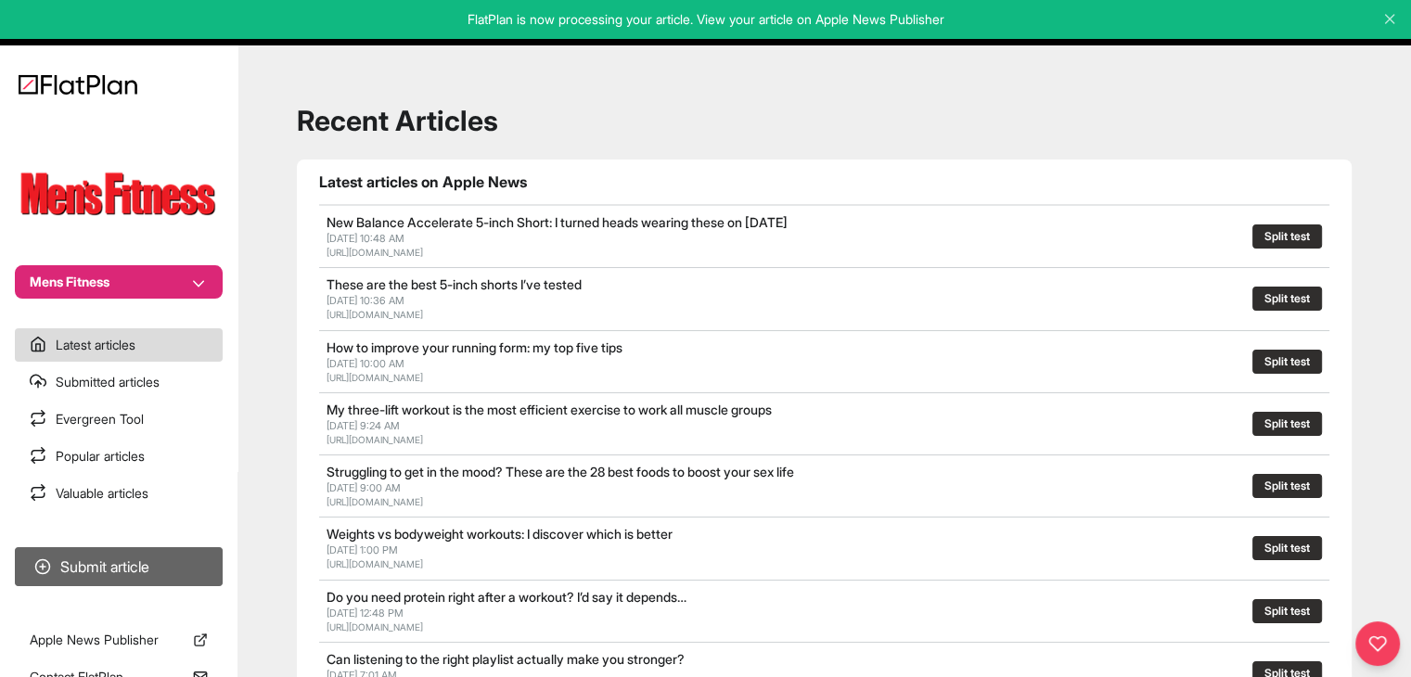
click at [161, 575] on button "Submit article" at bounding box center [119, 566] width 208 height 39
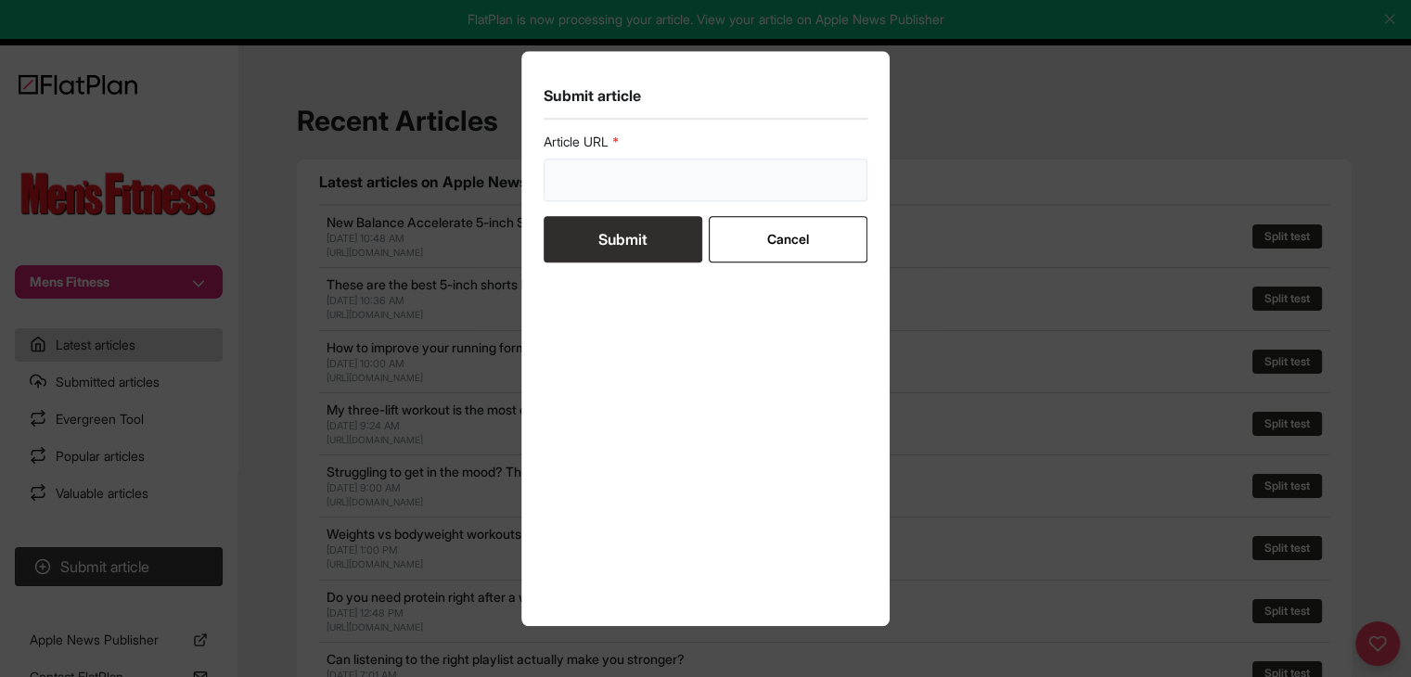
click at [684, 173] on input "url" at bounding box center [706, 180] width 325 height 43
paste input "[URL][DOMAIN_NAME]"
type input "[URL][DOMAIN_NAME]"
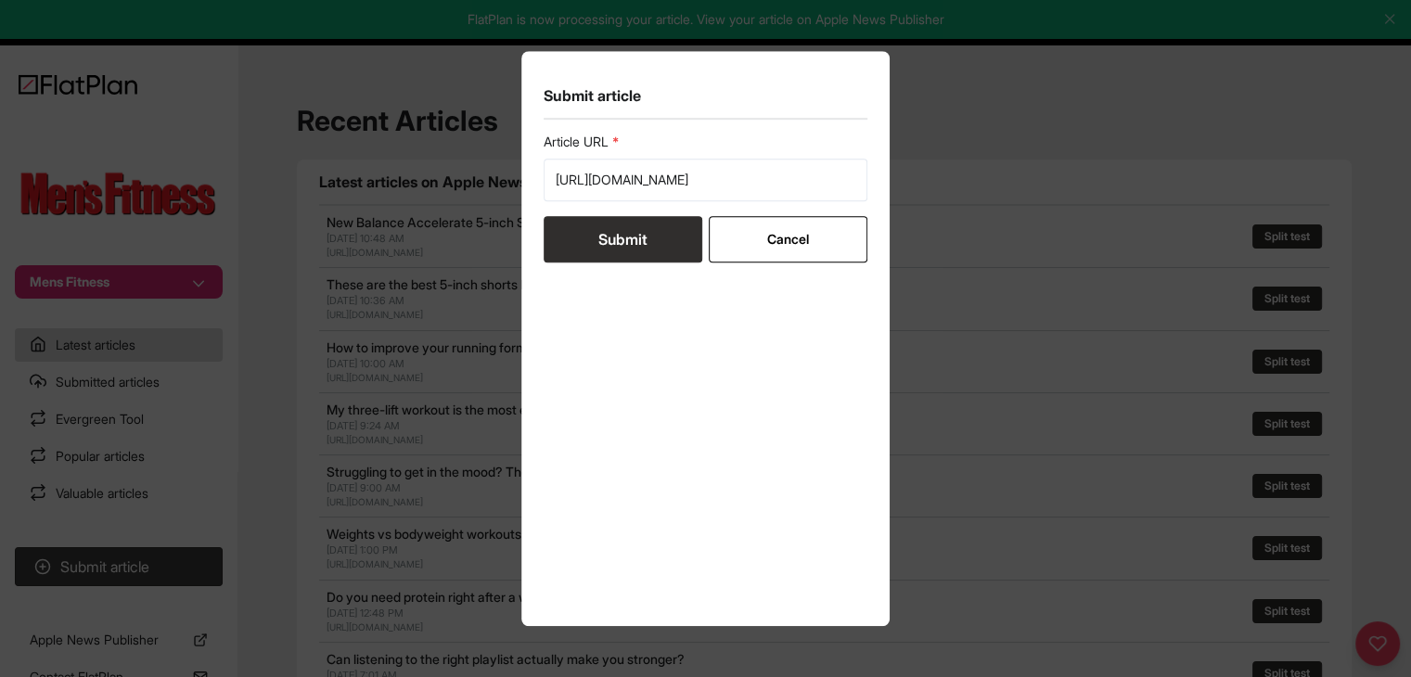
click at [633, 239] on button "Submit" at bounding box center [623, 239] width 159 height 46
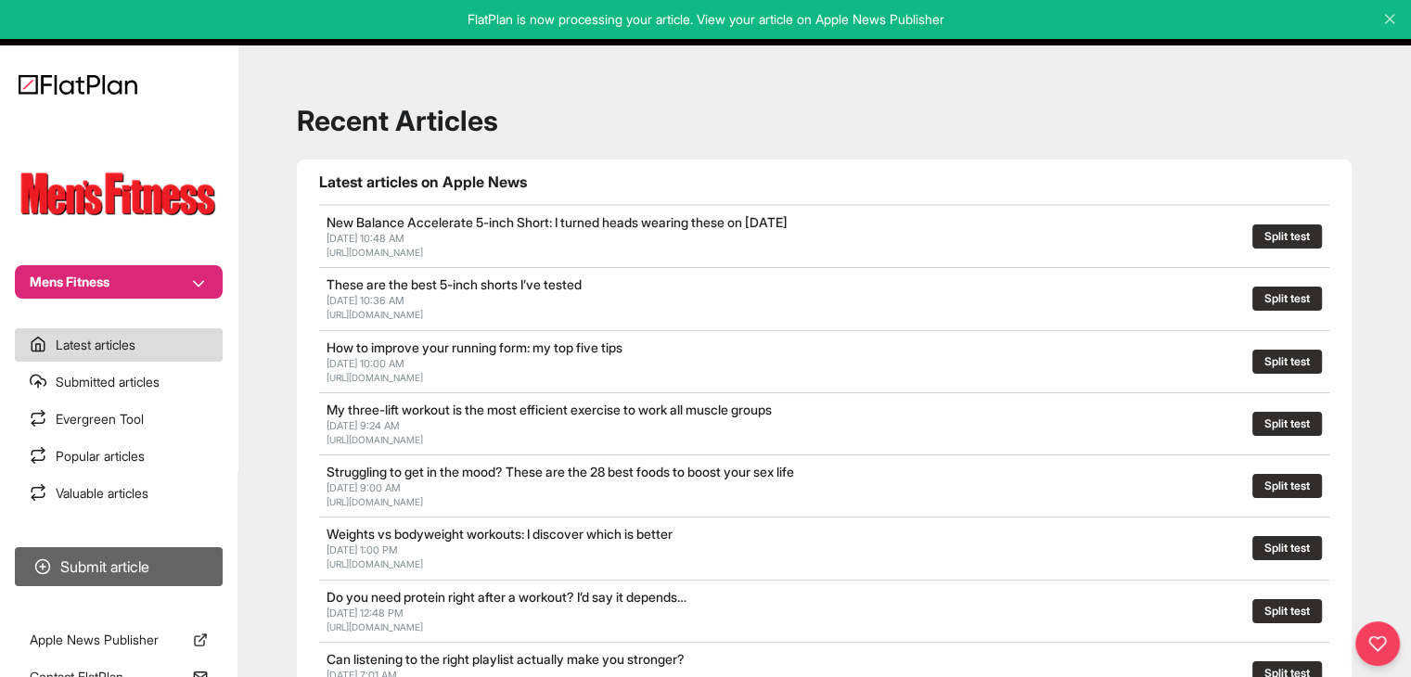
click at [189, 559] on button "Submit article" at bounding box center [119, 566] width 208 height 39
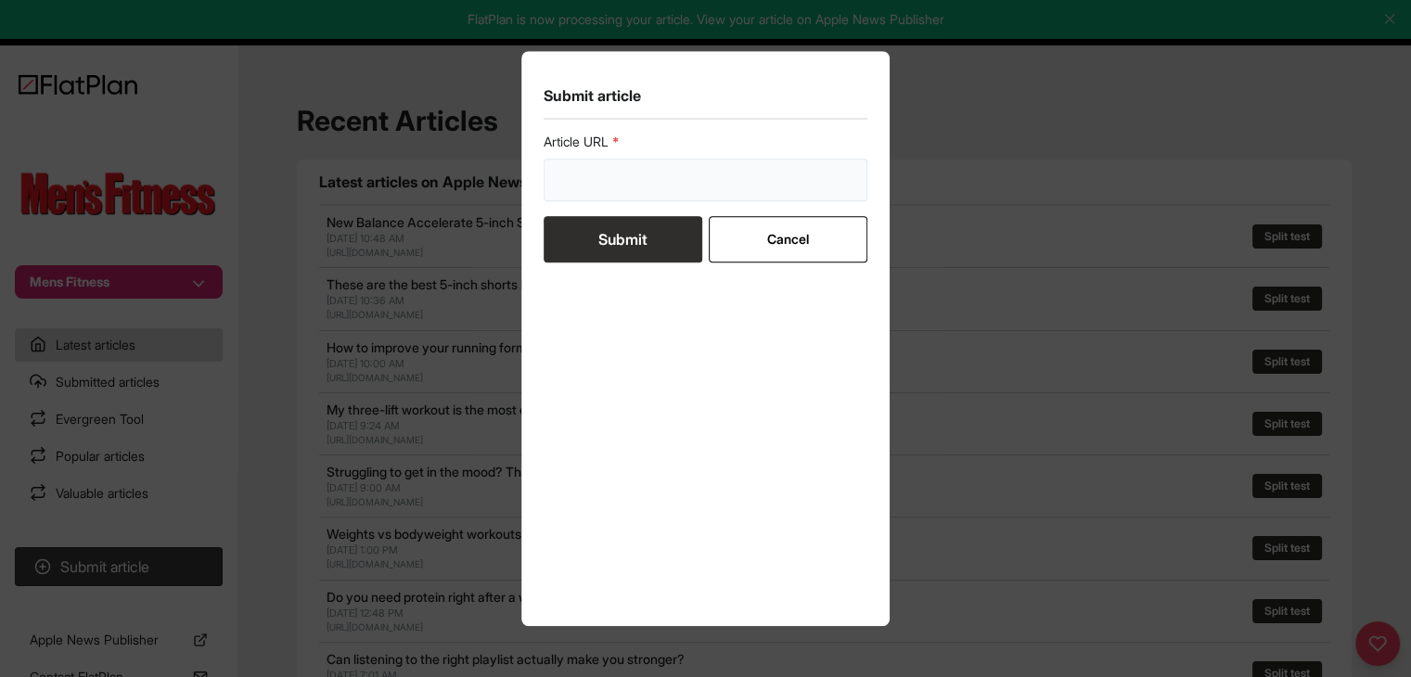
click at [701, 186] on input "url" at bounding box center [706, 180] width 325 height 43
paste input "[URL][DOMAIN_NAME]"
type input "[URL][DOMAIN_NAME]"
click at [628, 238] on button "Submit" at bounding box center [623, 239] width 159 height 46
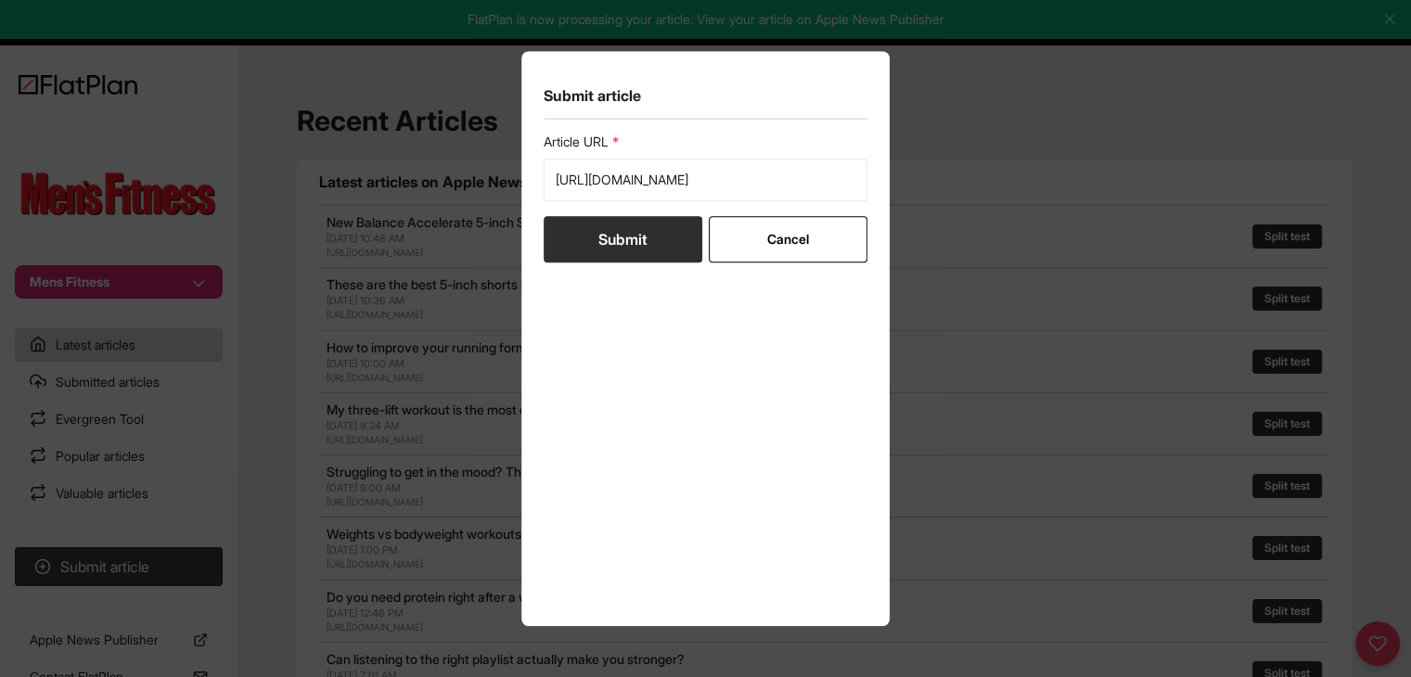
scroll to position [0, 0]
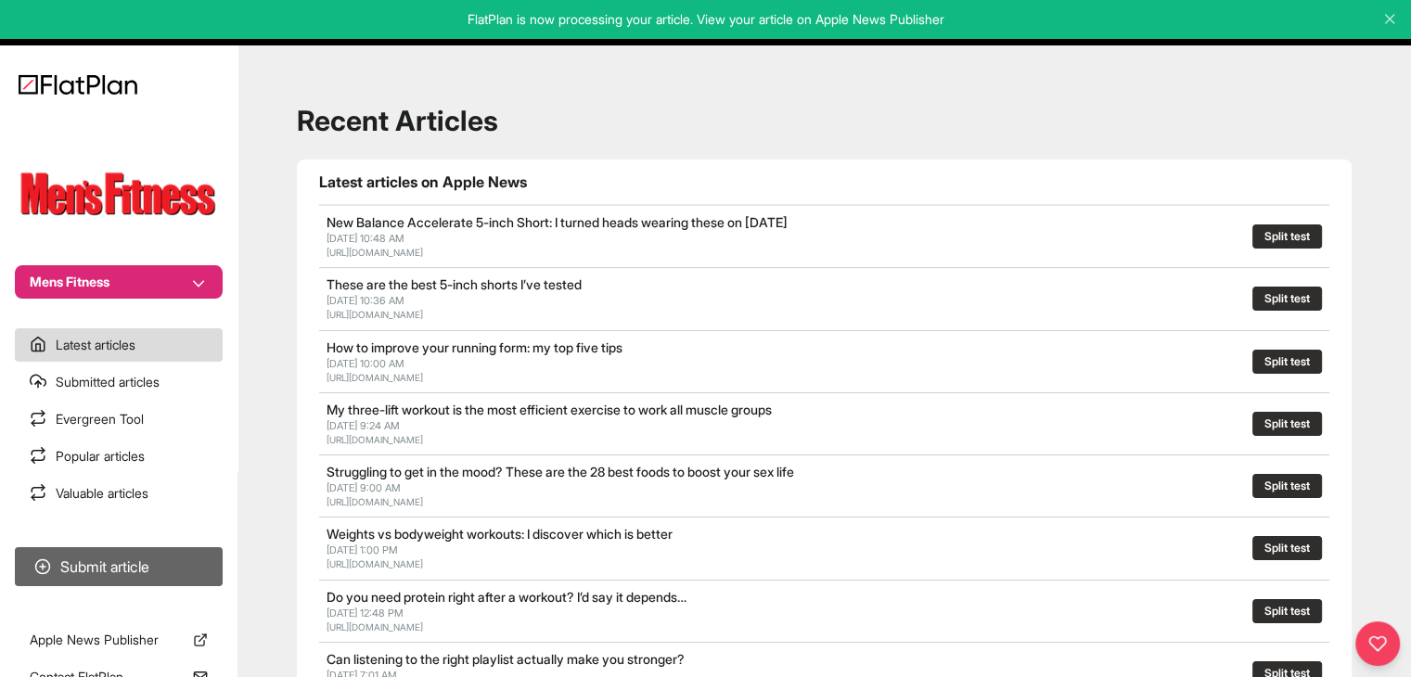
click at [207, 547] on button "Submit article" at bounding box center [119, 566] width 208 height 39
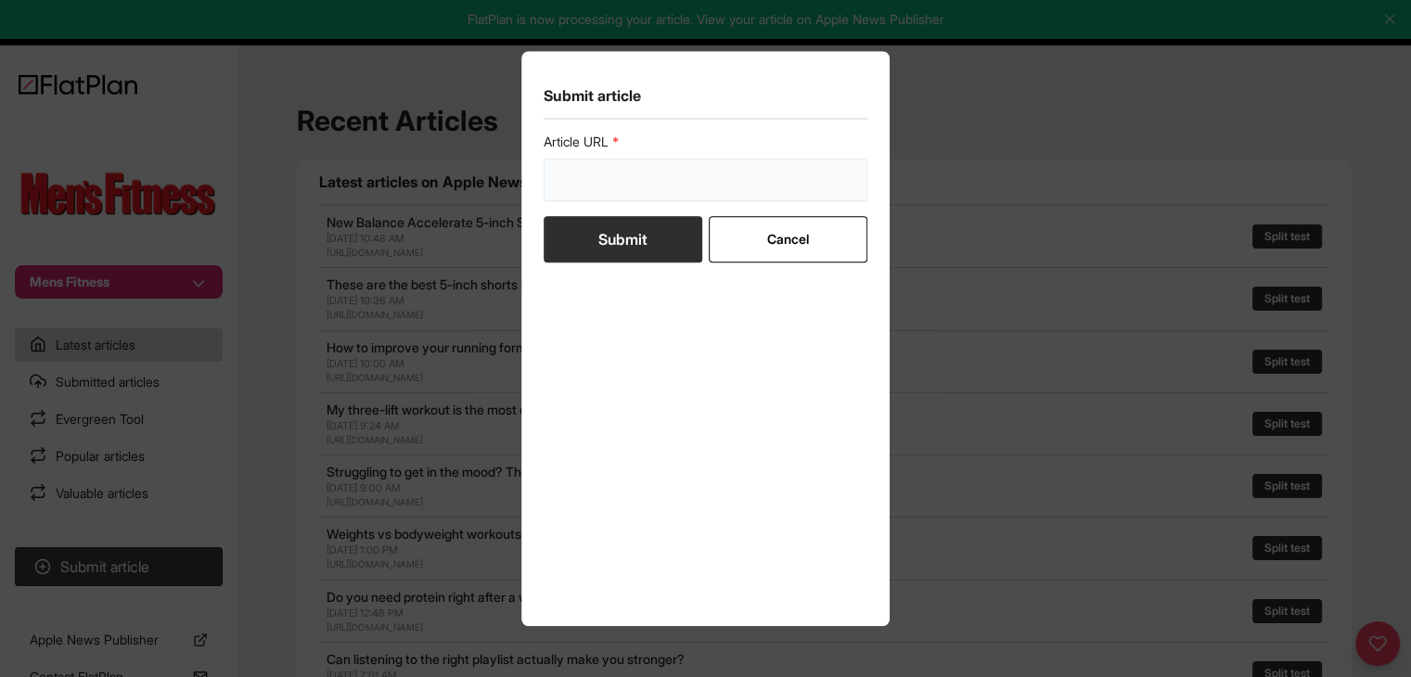
click at [582, 181] on input "url" at bounding box center [706, 180] width 325 height 43
paste input "[URL][DOMAIN_NAME]"
type input "[URL][DOMAIN_NAME]"
click at [590, 236] on button "Submit" at bounding box center [623, 239] width 159 height 46
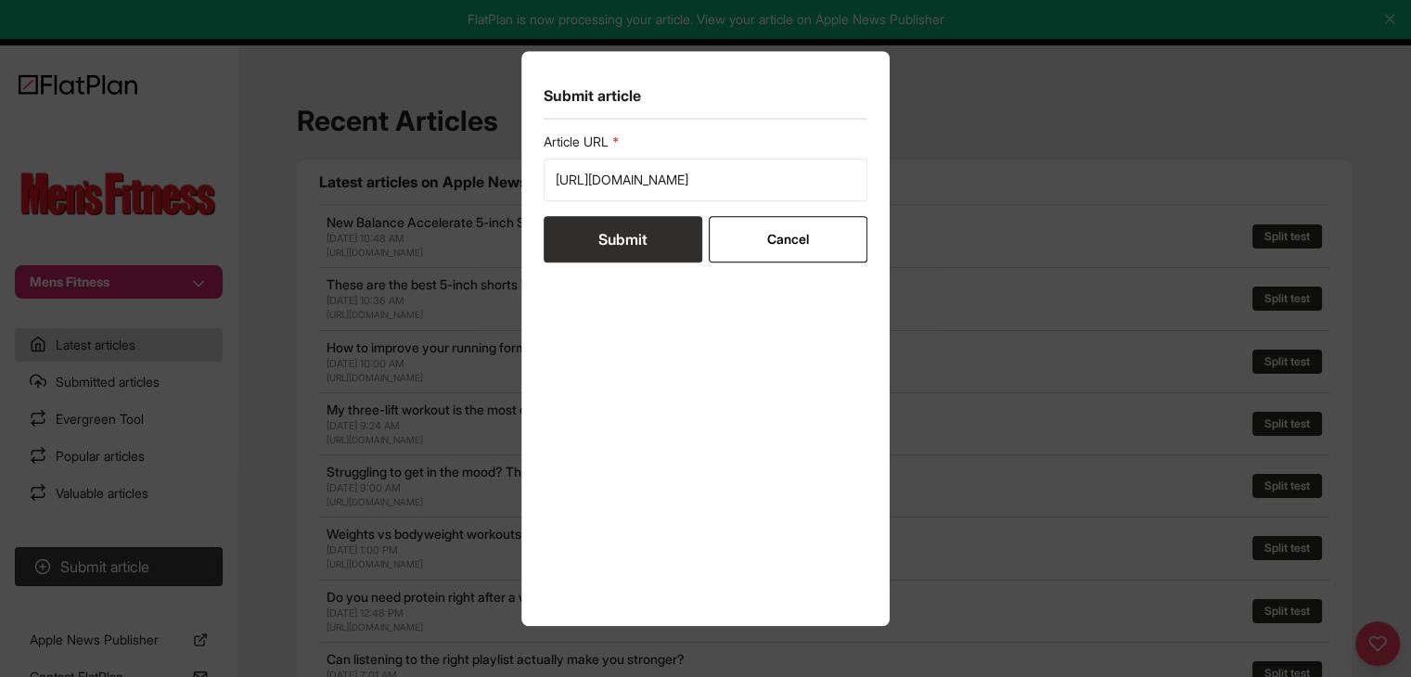
scroll to position [0, 0]
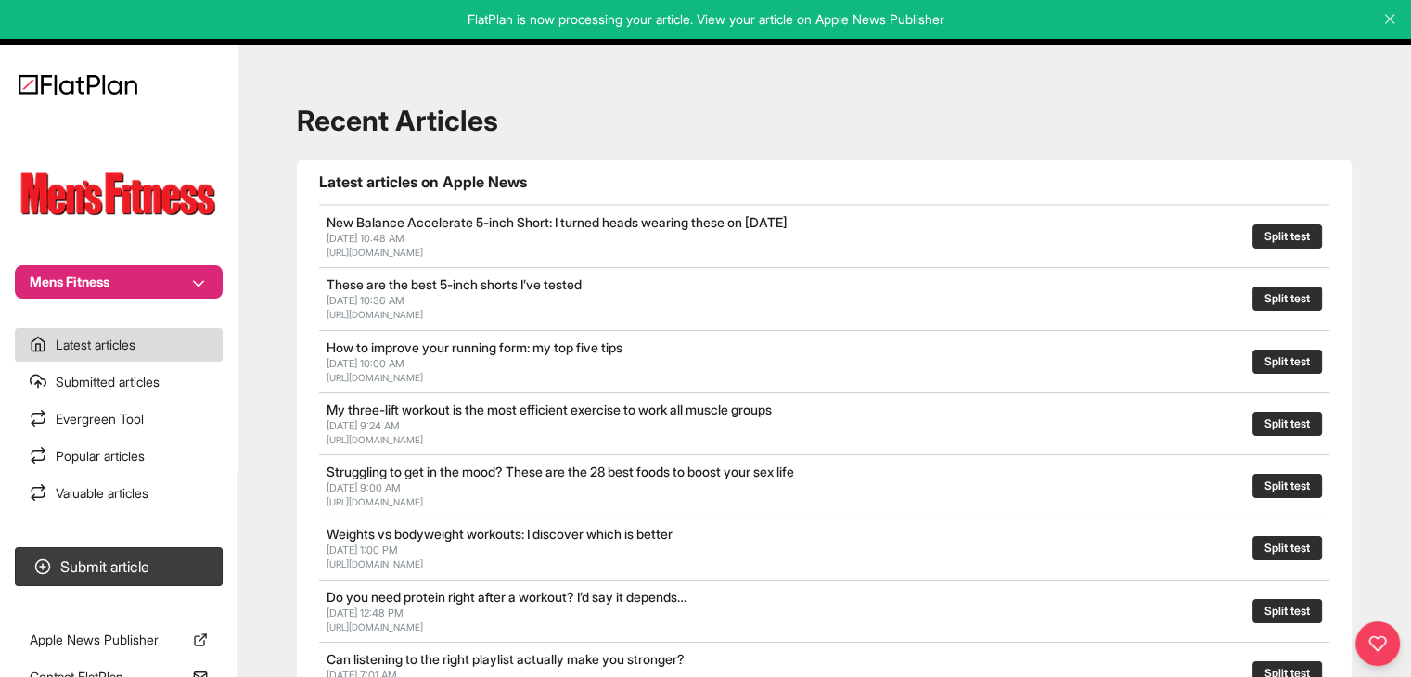
click at [183, 304] on nav "Mens Fitness Latest articles Submitted articles Evergreen Tool Popular articles…" at bounding box center [119, 338] width 238 height 677
click at [190, 275] on button "Mens Fitness" at bounding box center [119, 281] width 208 height 33
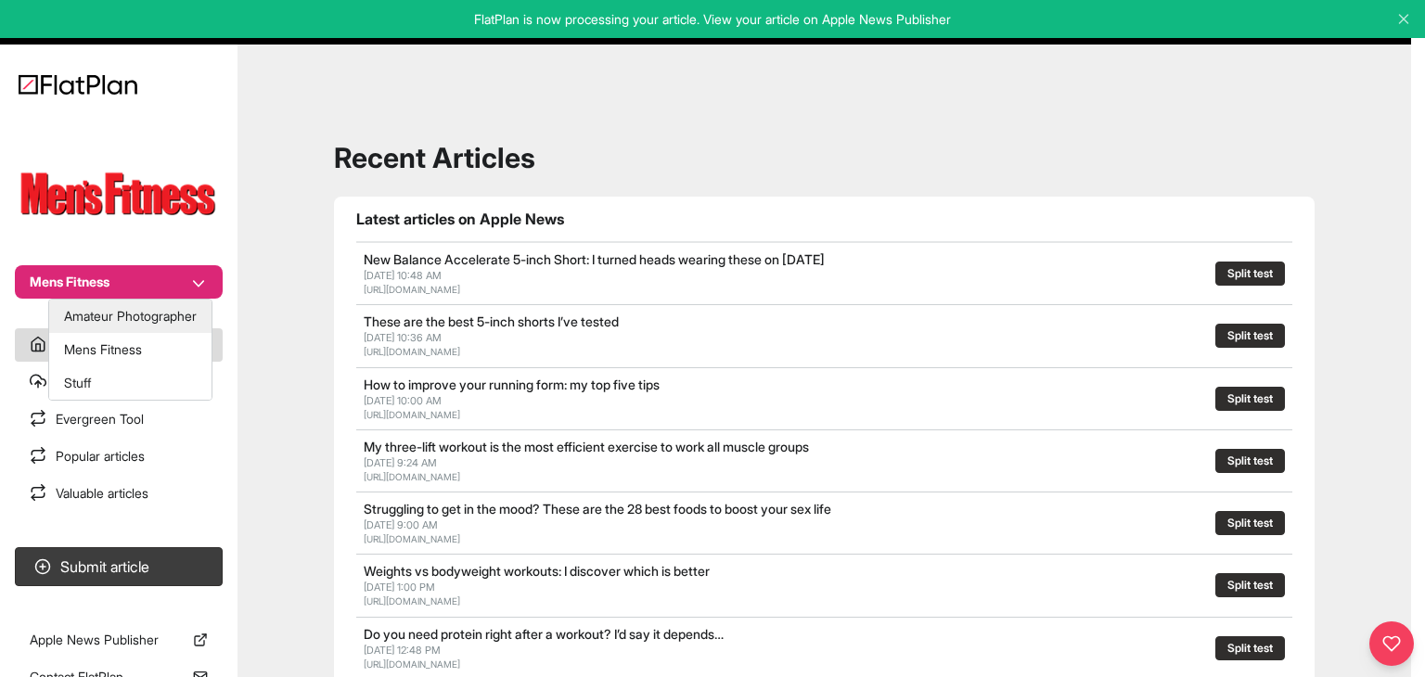
click at [161, 320] on button "Amateur Photographer" at bounding box center [130, 316] width 162 height 33
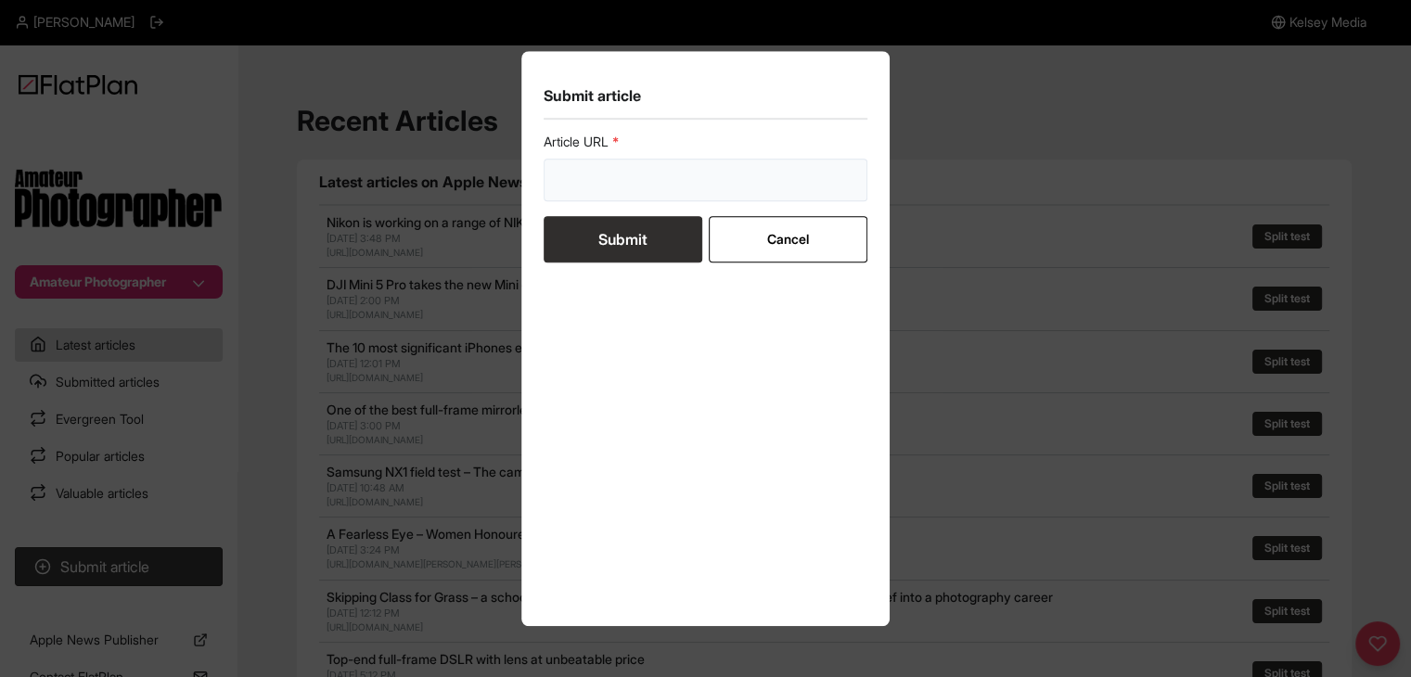
click at [653, 183] on input "url" at bounding box center [706, 180] width 325 height 43
paste input "[URL][DOMAIN_NAME]"
type input "https://amateurphotographer.com/latest/articles/ap-picture-of-the-week-your-bes…"
click at [642, 238] on button "Submit" at bounding box center [623, 239] width 159 height 46
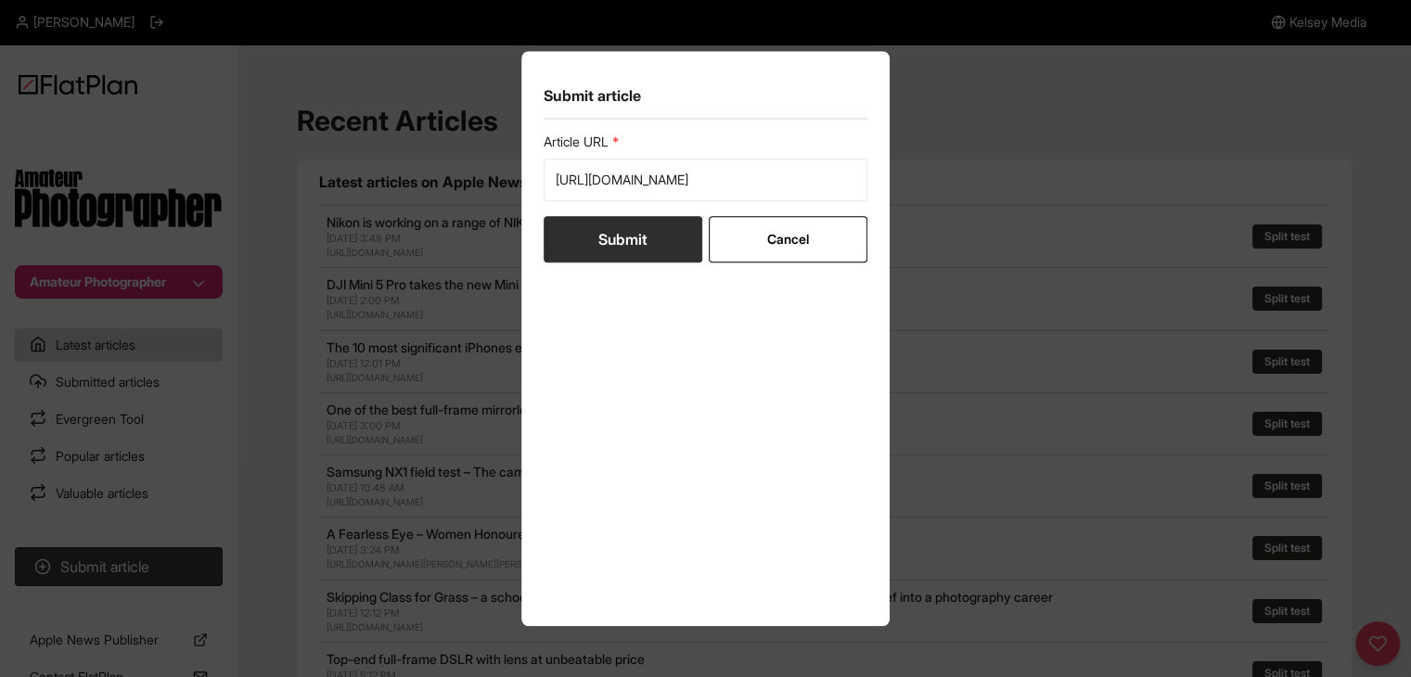
scroll to position [0, 0]
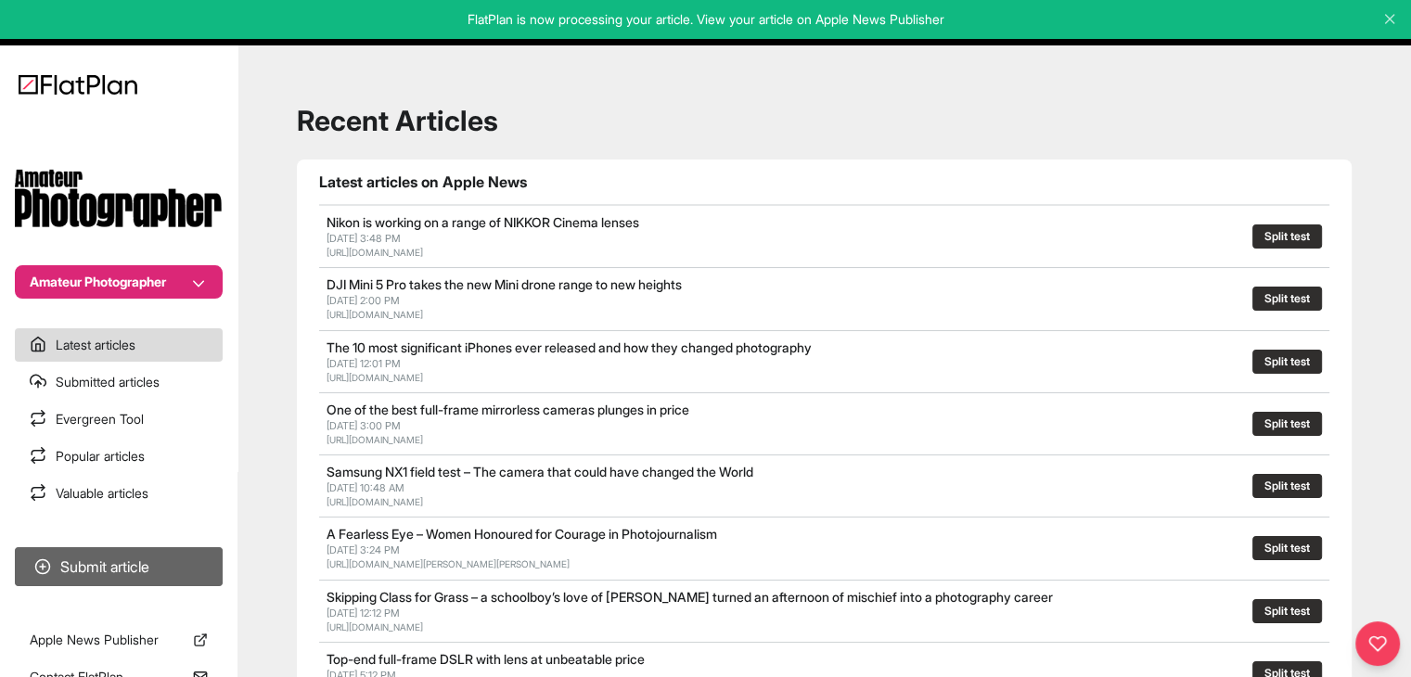
click at [71, 578] on button "Submit article" at bounding box center [119, 566] width 208 height 39
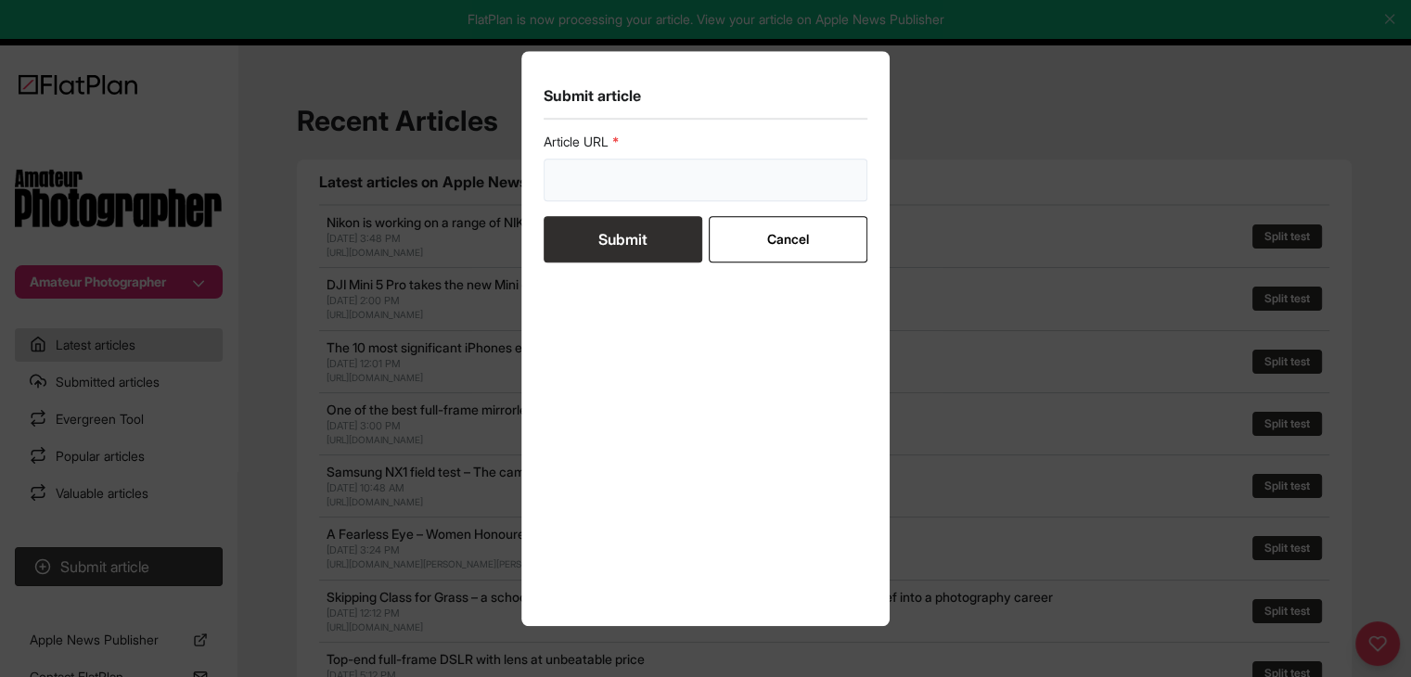
click at [719, 184] on input "url" at bounding box center [706, 180] width 325 height 43
paste input "https://amateurphotographer.com/buying-advice/best-instant-cameras-and-printers/"
type input "https://amateurphotographer.com/buying-advice/best-instant-cameras-and-printers/"
click at [650, 248] on button "Submit" at bounding box center [623, 239] width 159 height 46
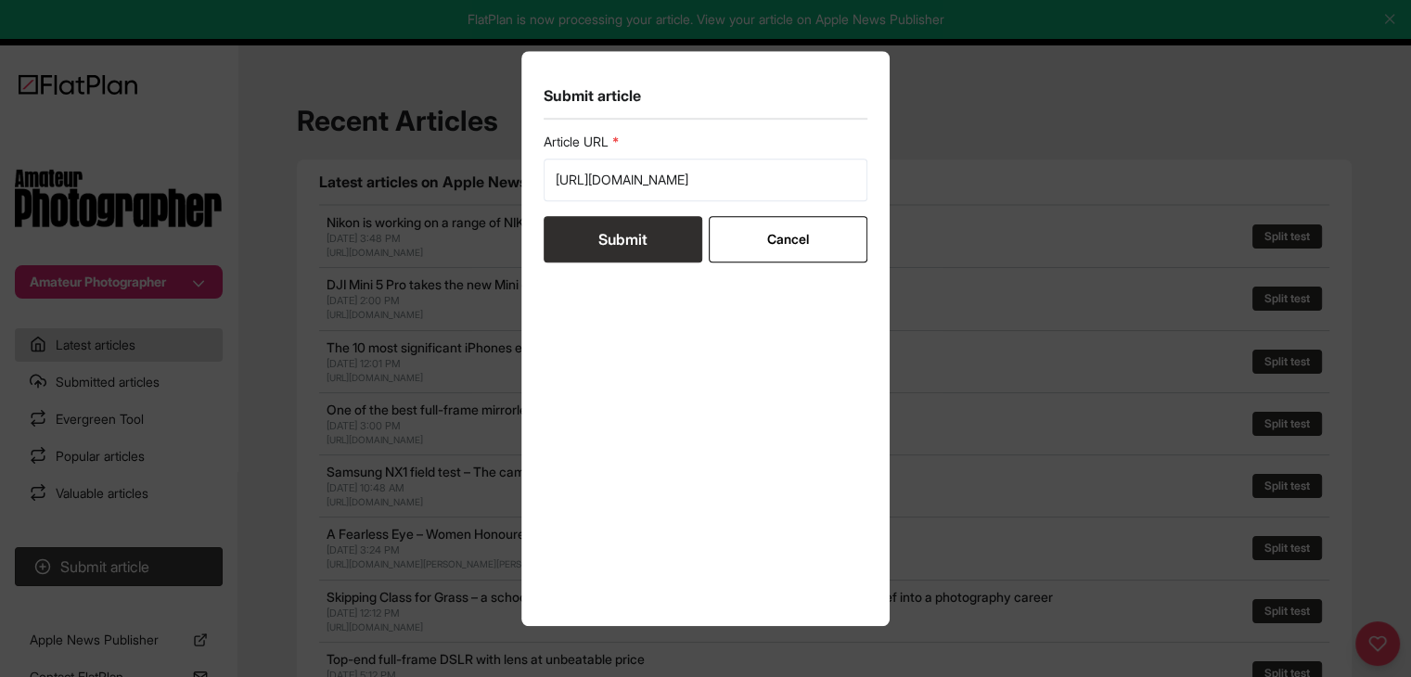
scroll to position [0, 0]
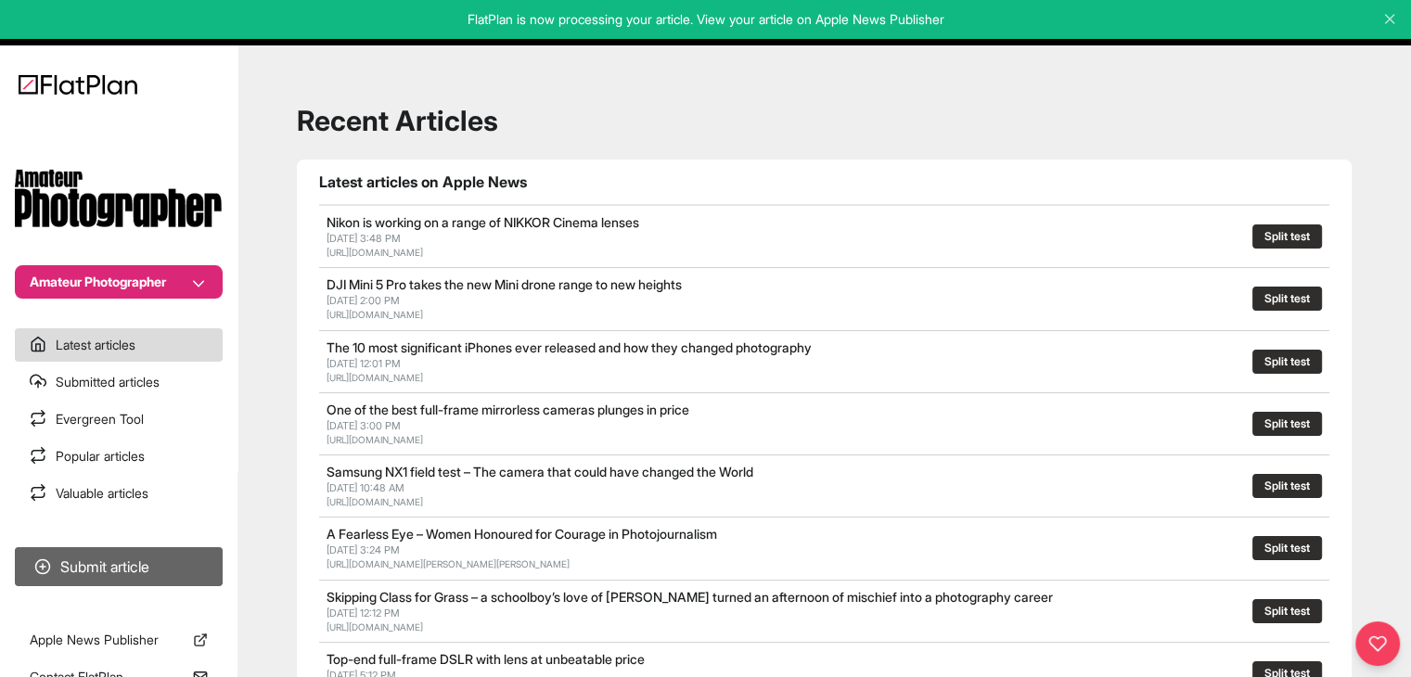
click at [103, 567] on button "Submit article" at bounding box center [119, 566] width 208 height 39
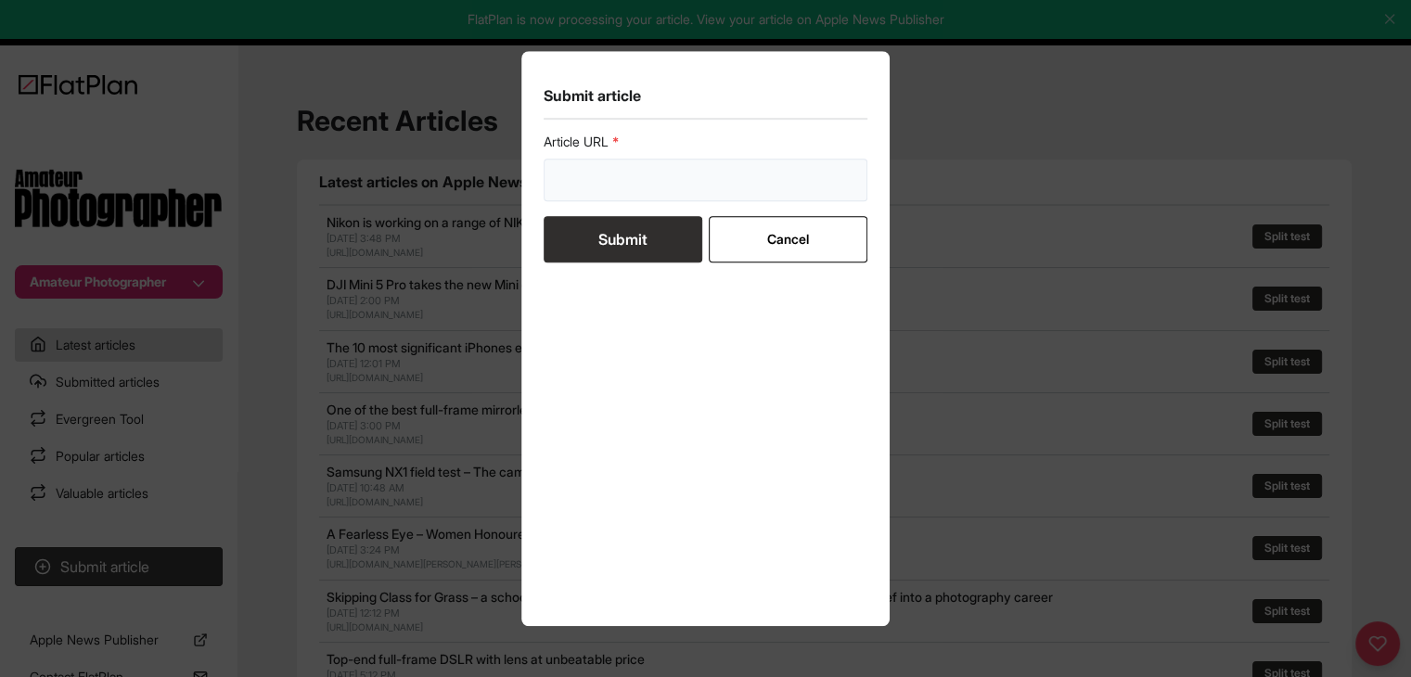
click at [767, 162] on input "url" at bounding box center [706, 180] width 325 height 43
paste input "https://amateurphotographer.com/buying-advice/best-nikon-mirrorless-cameras-to-…"
type input "https://amateurphotographer.com/buying-advice/best-nikon-mirrorless-cameras-to-…"
click at [640, 251] on button "Submit" at bounding box center [623, 239] width 159 height 46
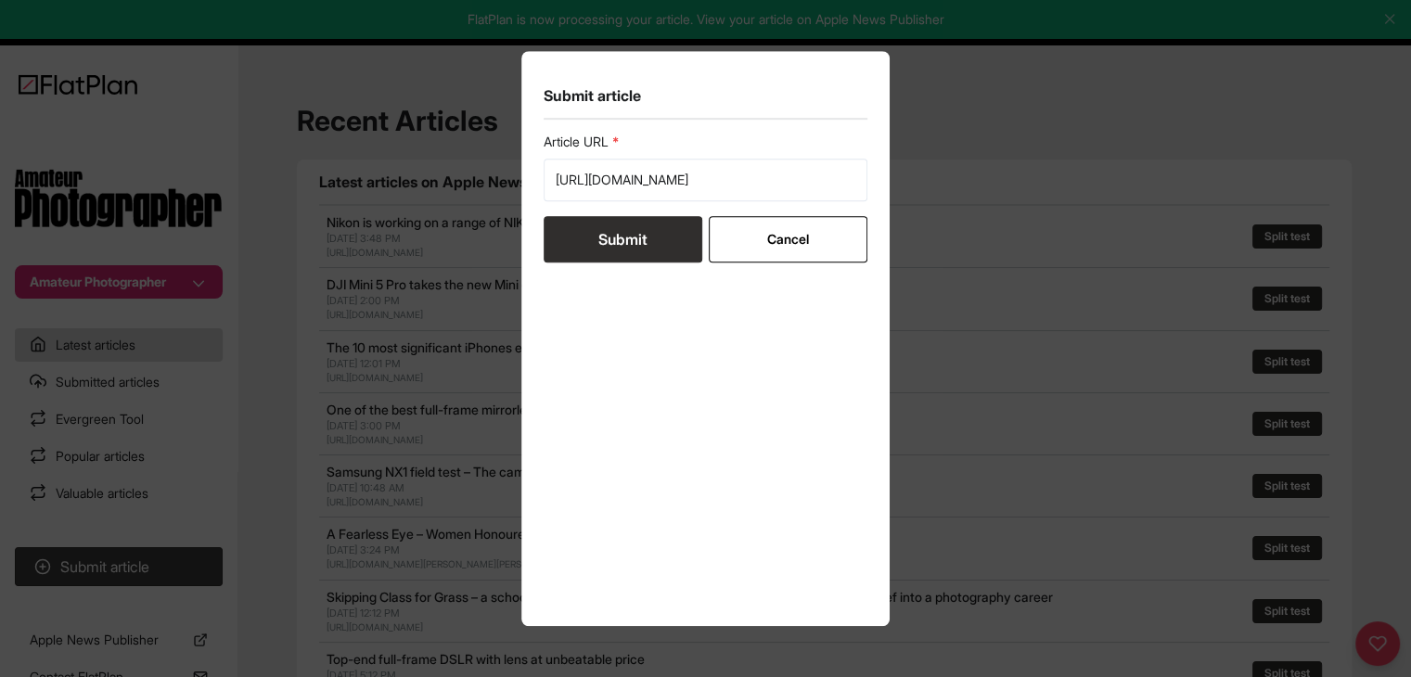
scroll to position [0, 0]
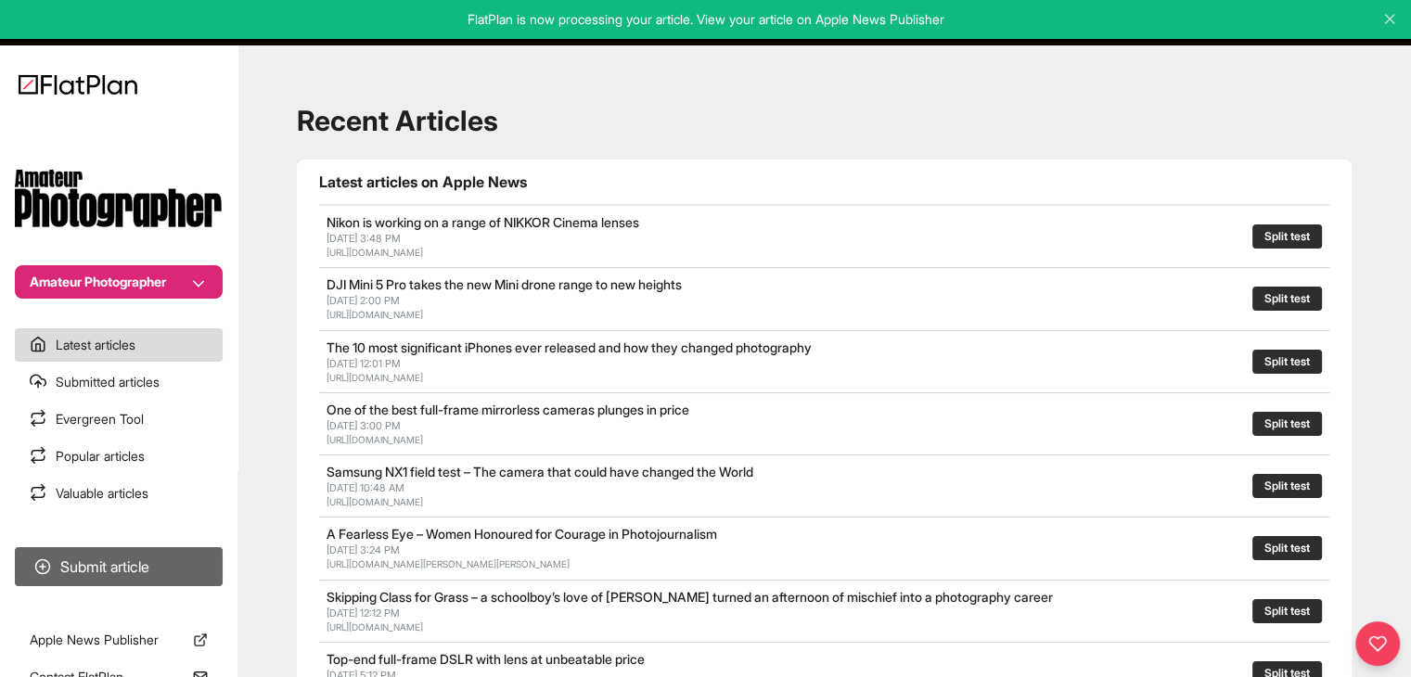
click at [63, 554] on button "Submit article" at bounding box center [119, 566] width 208 height 39
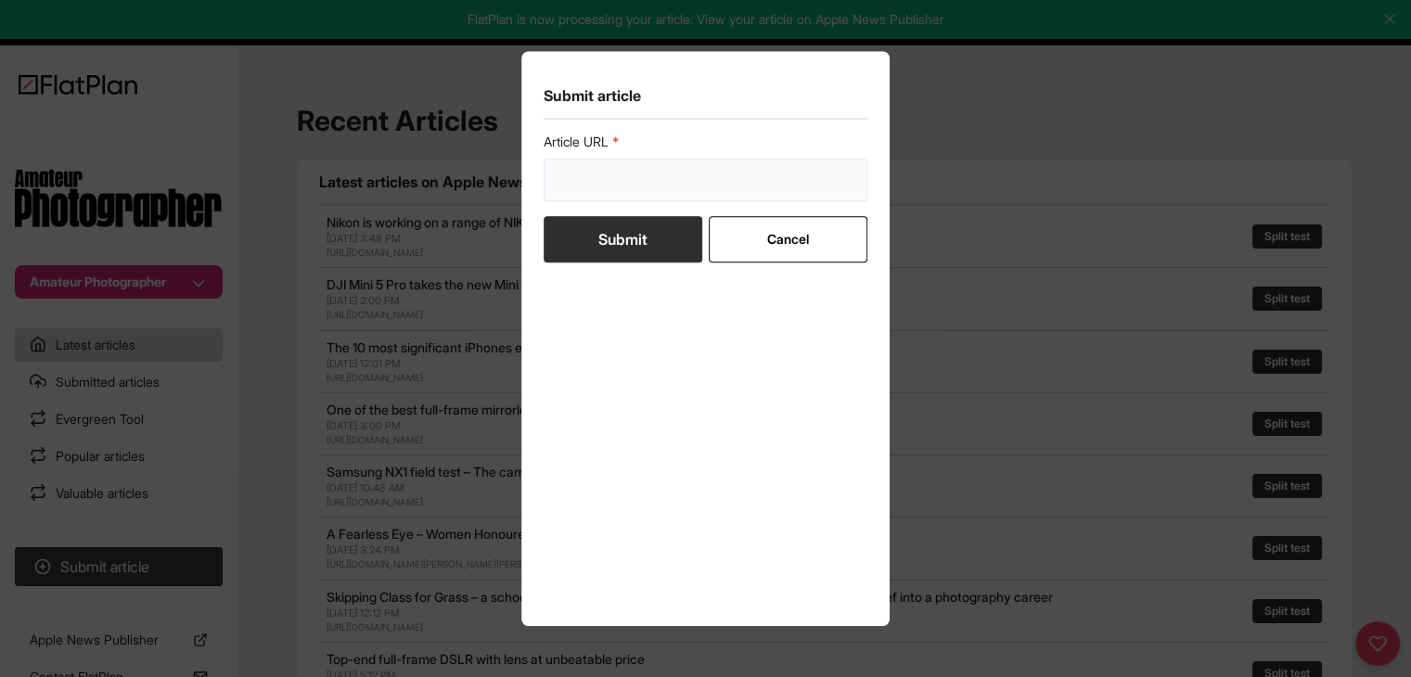
click at [798, 189] on input "url" at bounding box center [706, 180] width 325 height 43
paste input "https://amateurphotographer.com/latest/opinion/which-camera-brand-is-the-cooles…"
type input "https://amateurphotographer.com/latest/opinion/which-camera-brand-is-the-cooles…"
click at [689, 244] on button "Submit" at bounding box center [623, 239] width 159 height 46
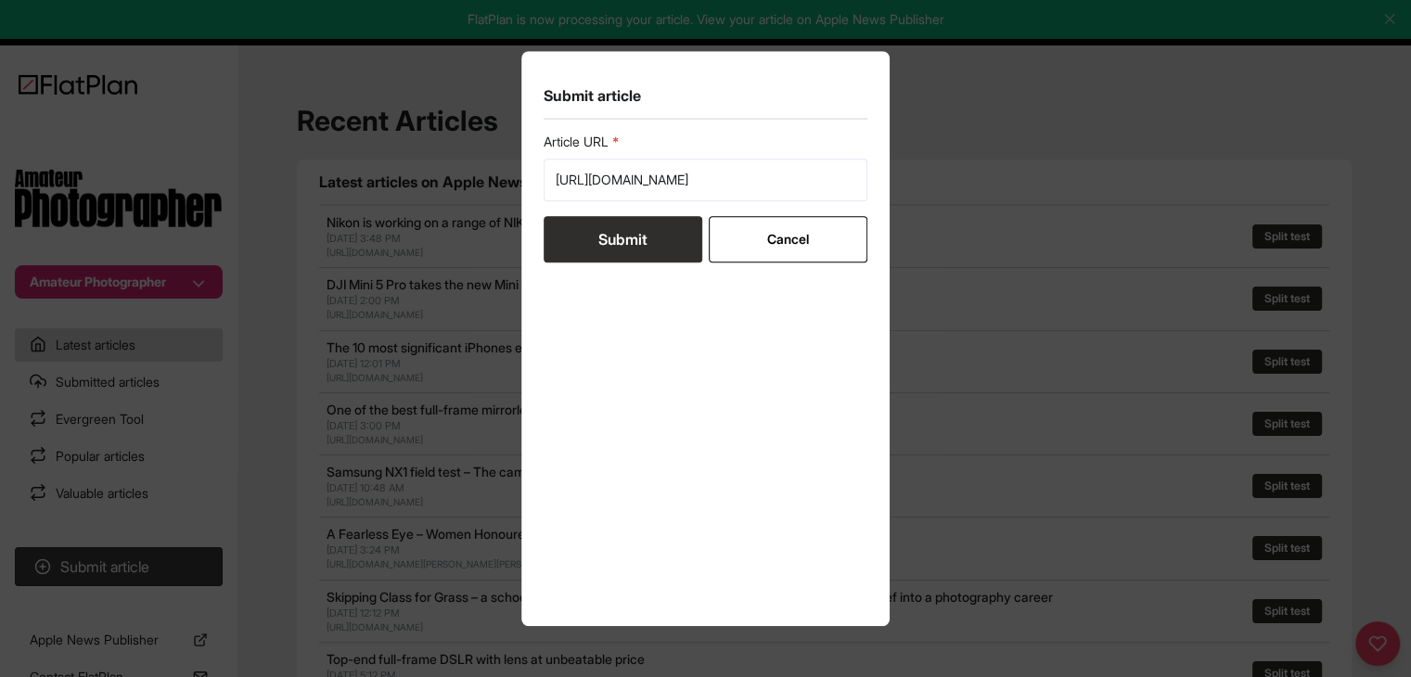
scroll to position [0, 0]
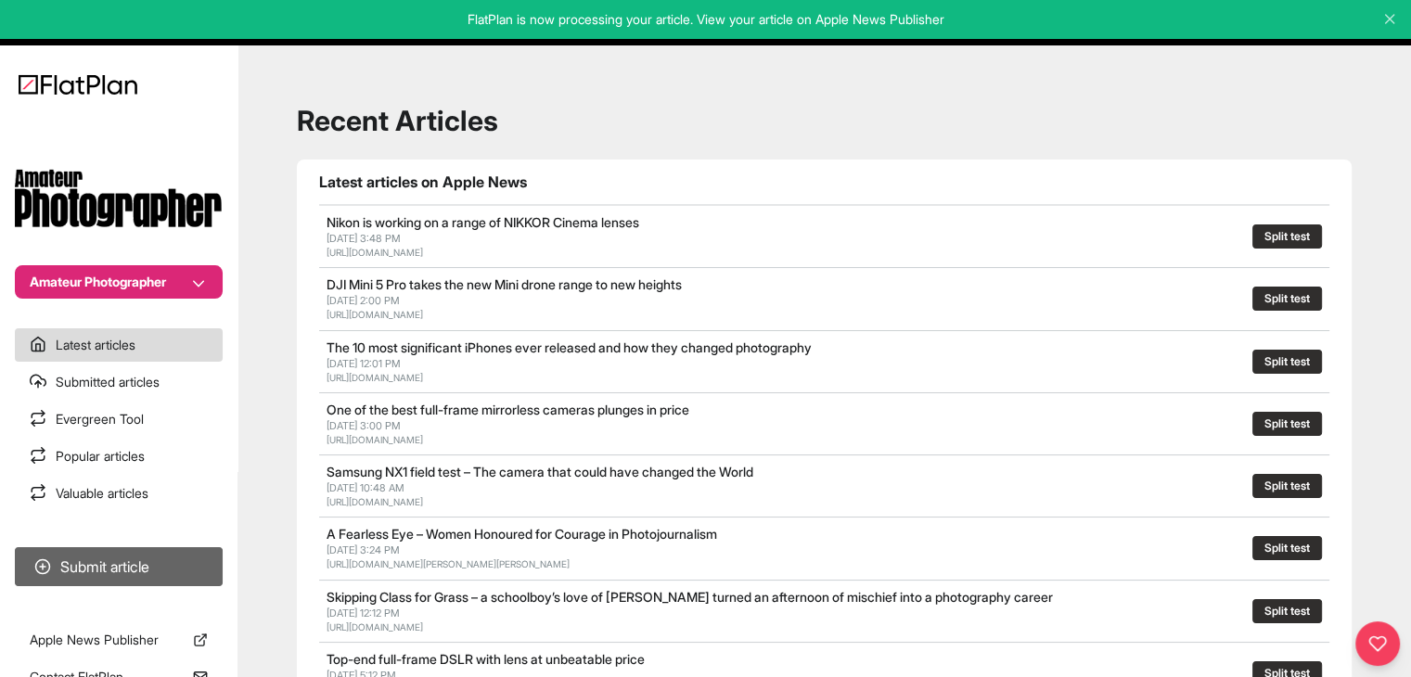
click at [171, 550] on button "Submit article" at bounding box center [119, 566] width 208 height 39
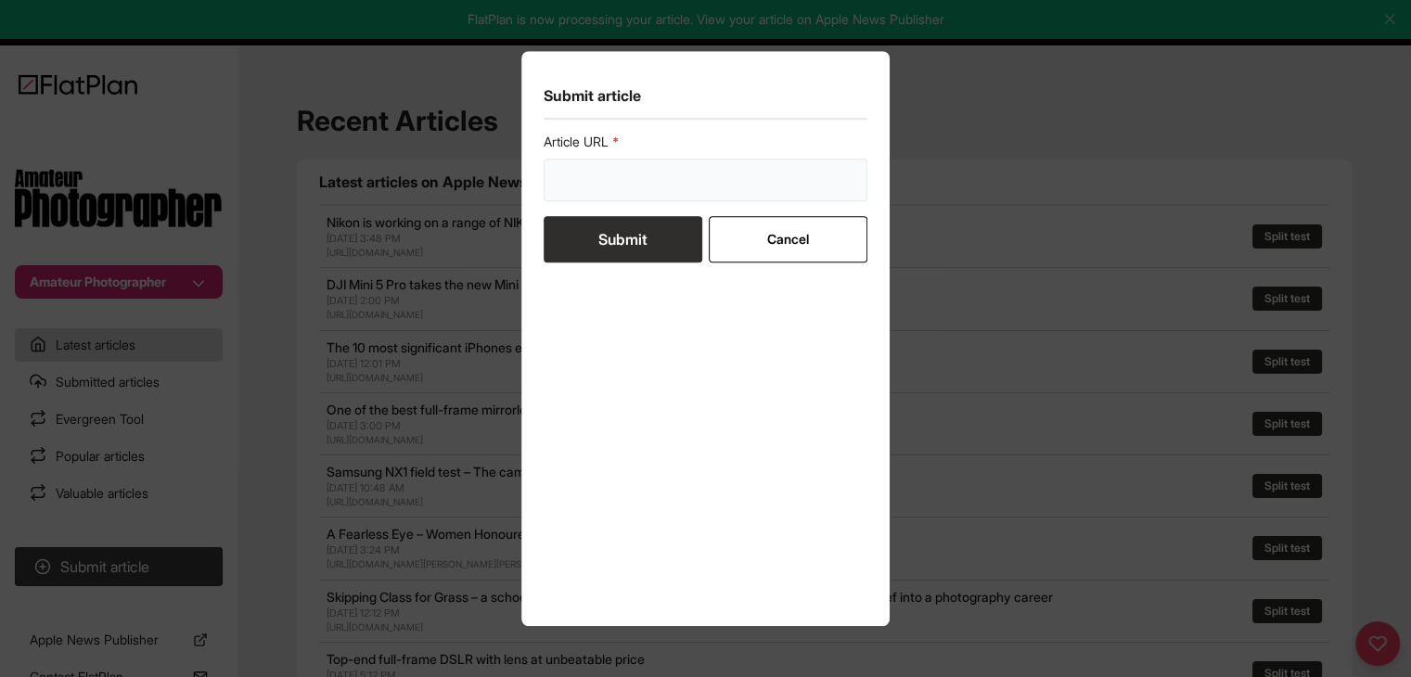
click at [598, 197] on input "url" at bounding box center [706, 180] width 325 height 43
paste input "https://amateurphotographer.com/second-hand/vintage-digital-cameras-you-should-…"
type input "https://amateurphotographer.com/second-hand/vintage-digital-cameras-you-should-…"
click at [601, 246] on button "Submit" at bounding box center [623, 239] width 159 height 46
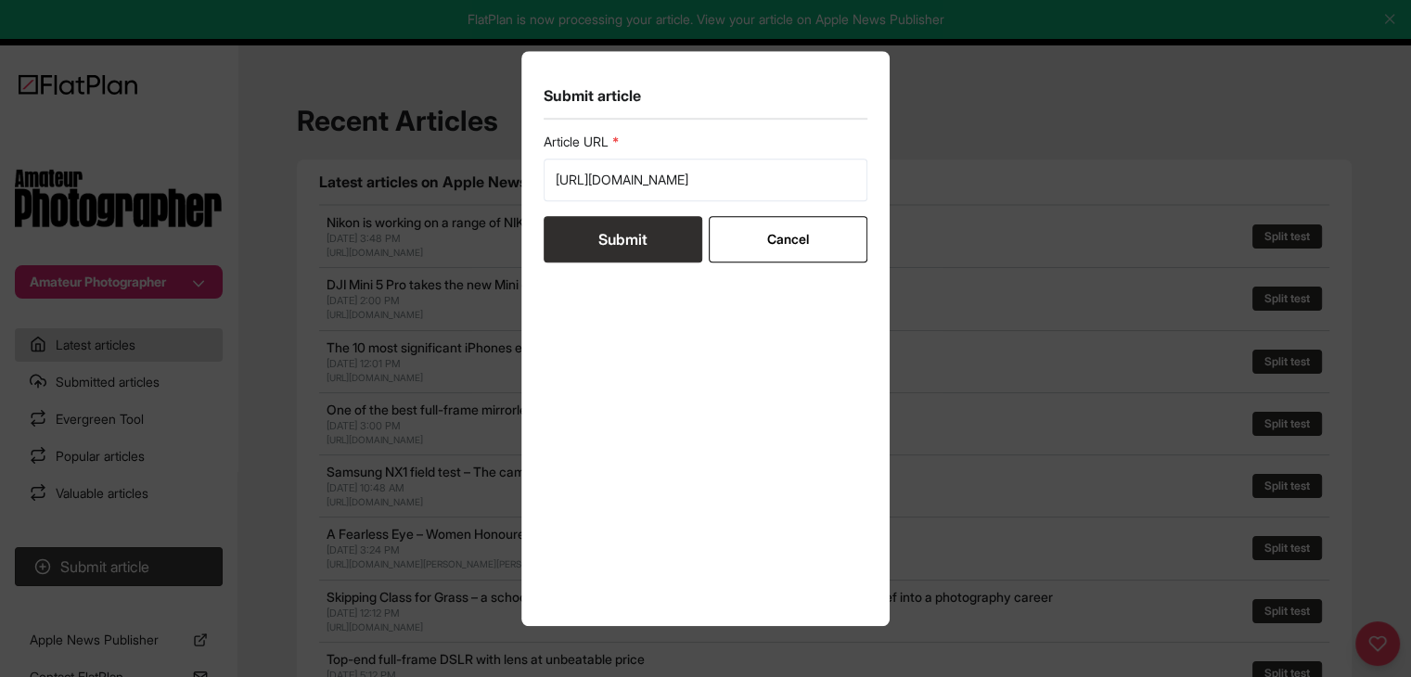
scroll to position [0, 0]
